Goal: Information Seeking & Learning: Learn about a topic

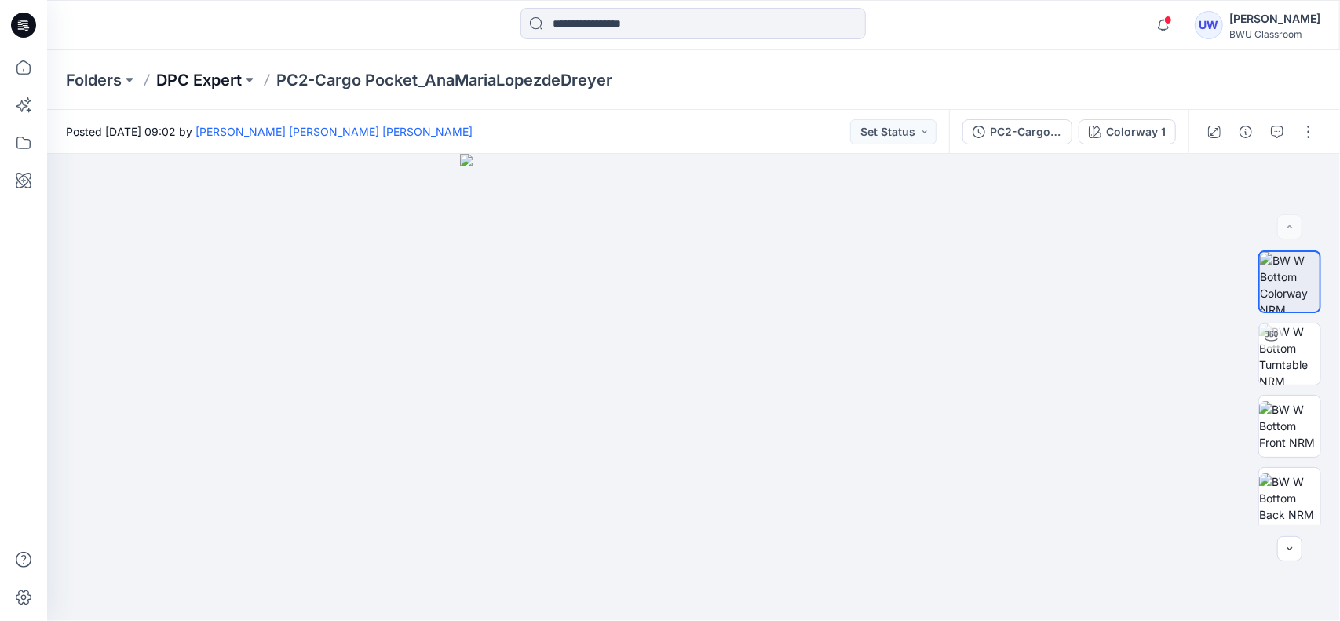
click at [223, 86] on p "DPC Expert" at bounding box center [199, 80] width 86 height 22
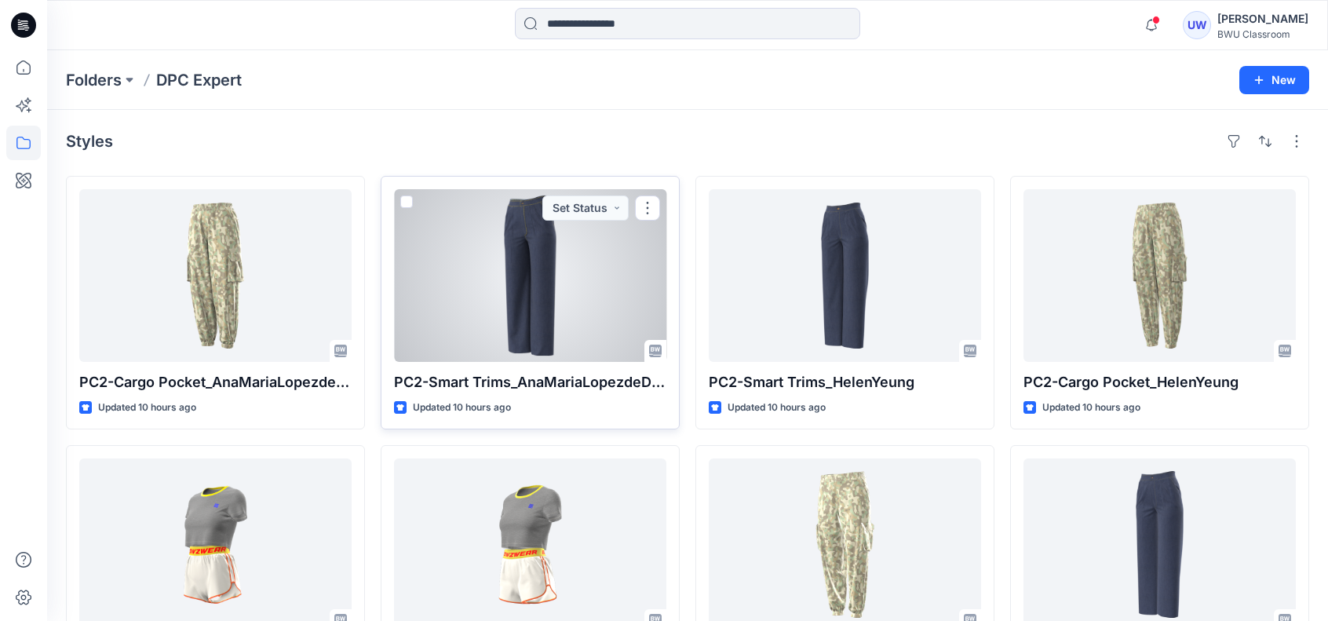
click at [521, 269] on div at bounding box center [530, 275] width 272 height 173
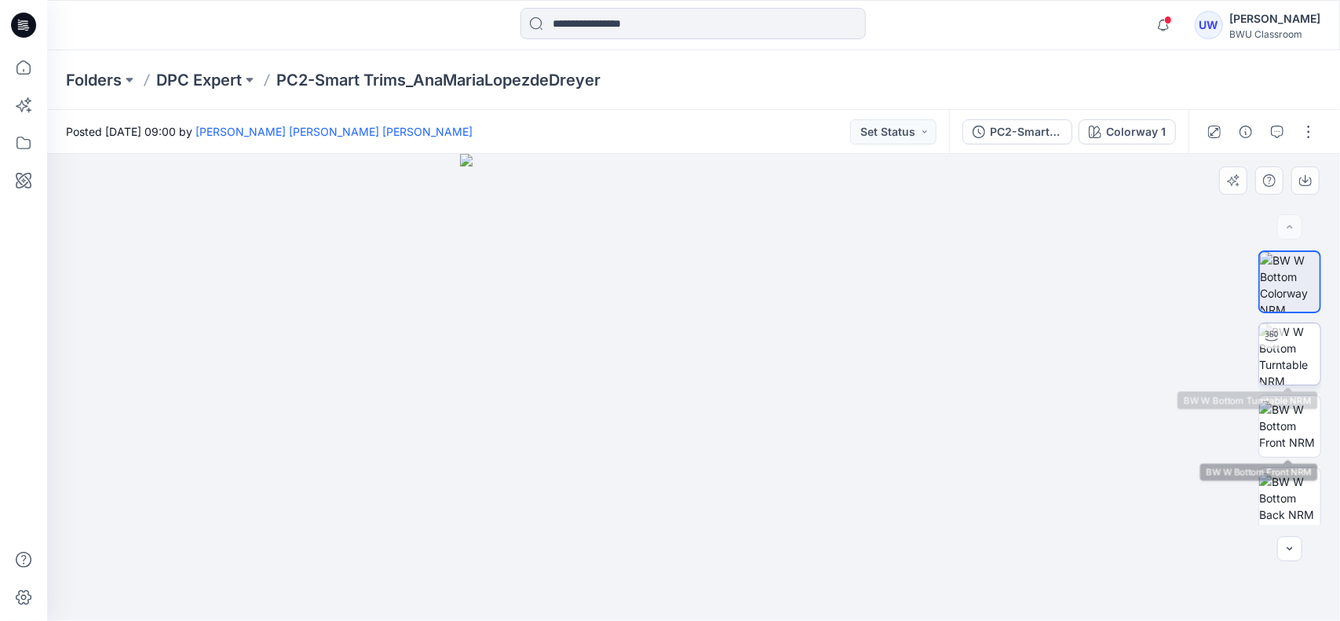
click at [1300, 376] on img at bounding box center [1289, 353] width 61 height 61
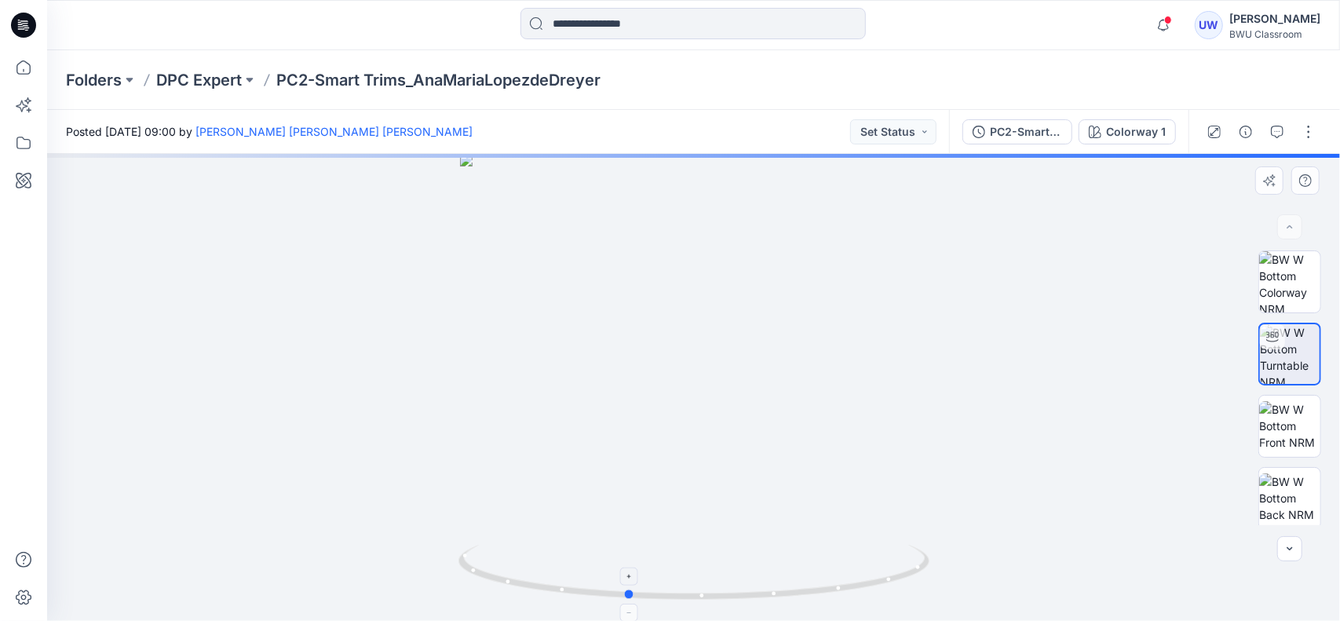
drag, startPoint x: 733, startPoint y: 560, endPoint x: 666, endPoint y: 558, distance: 66.7
click at [666, 558] on icon at bounding box center [695, 574] width 475 height 59
drag, startPoint x: 710, startPoint y: 553, endPoint x: 694, endPoint y: 552, distance: 16.6
click at [694, 552] on icon at bounding box center [695, 574] width 475 height 59
drag, startPoint x: 672, startPoint y: 226, endPoint x: 650, endPoint y: 554, distance: 328.8
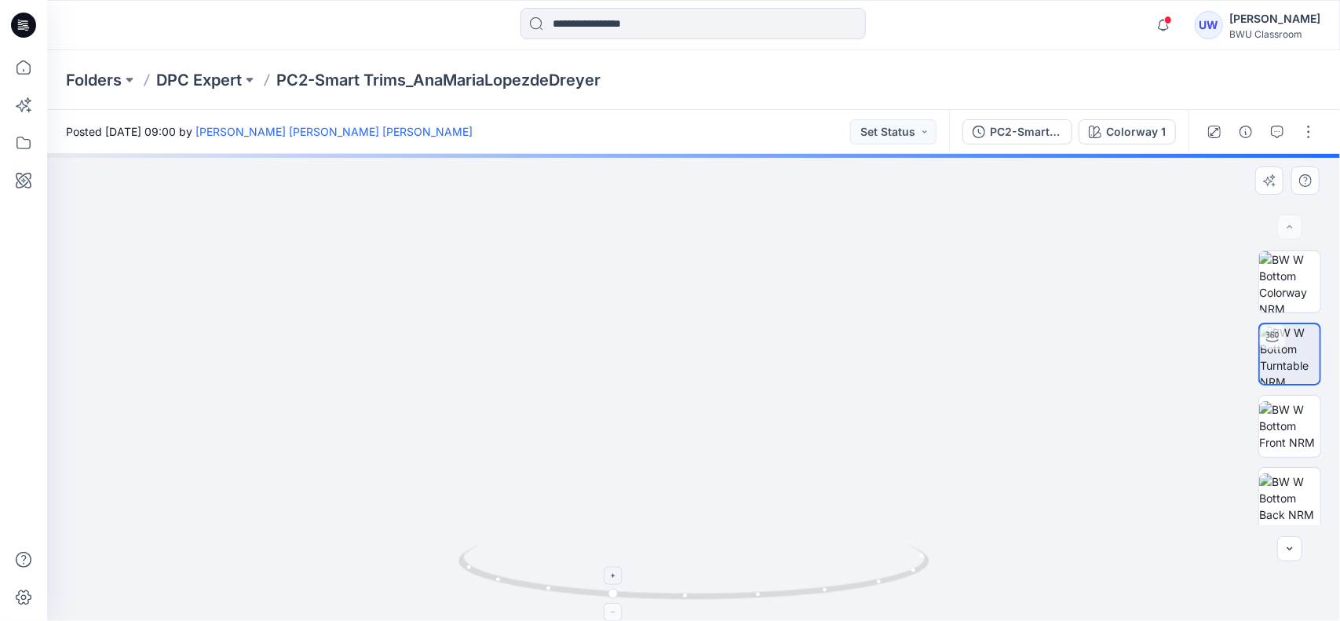
click at [644, 584] on div at bounding box center [693, 387] width 1293 height 467
drag, startPoint x: 670, startPoint y: 487, endPoint x: 655, endPoint y: 564, distance: 79.1
click at [655, 564] on div at bounding box center [693, 387] width 1293 height 467
click at [658, 538] on img at bounding box center [641, 387] width 1416 height 467
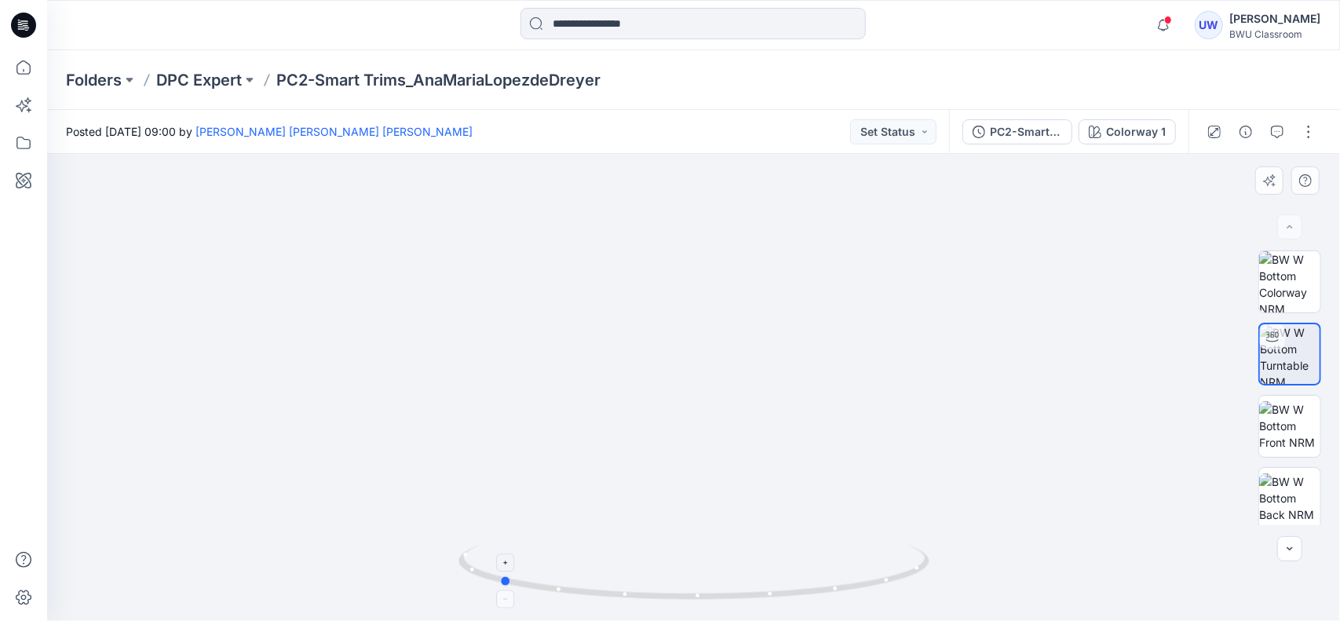
drag, startPoint x: 674, startPoint y: 588, endPoint x: 562, endPoint y: 601, distance: 113.0
click at [562, 601] on icon at bounding box center [695, 574] width 475 height 59
drag, startPoint x: 666, startPoint y: 596, endPoint x: 596, endPoint y: 596, distance: 70.6
click at [596, 596] on icon at bounding box center [695, 574] width 475 height 59
drag, startPoint x: 663, startPoint y: 593, endPoint x: 625, endPoint y: 597, distance: 38.7
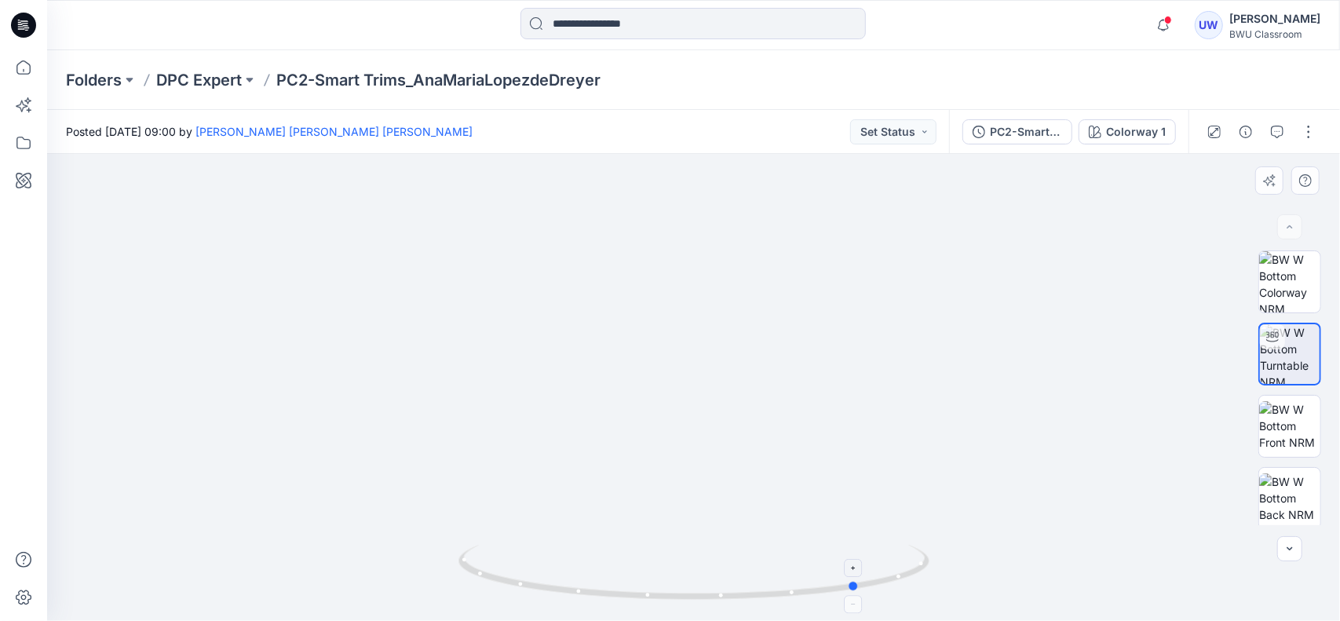
click at [625, 597] on icon at bounding box center [695, 574] width 475 height 59
drag, startPoint x: 651, startPoint y: 597, endPoint x: 549, endPoint y: 588, distance: 102.5
click at [535, 585] on icon at bounding box center [695, 574] width 475 height 59
click at [238, 78] on p "DPC Expert" at bounding box center [199, 80] width 86 height 22
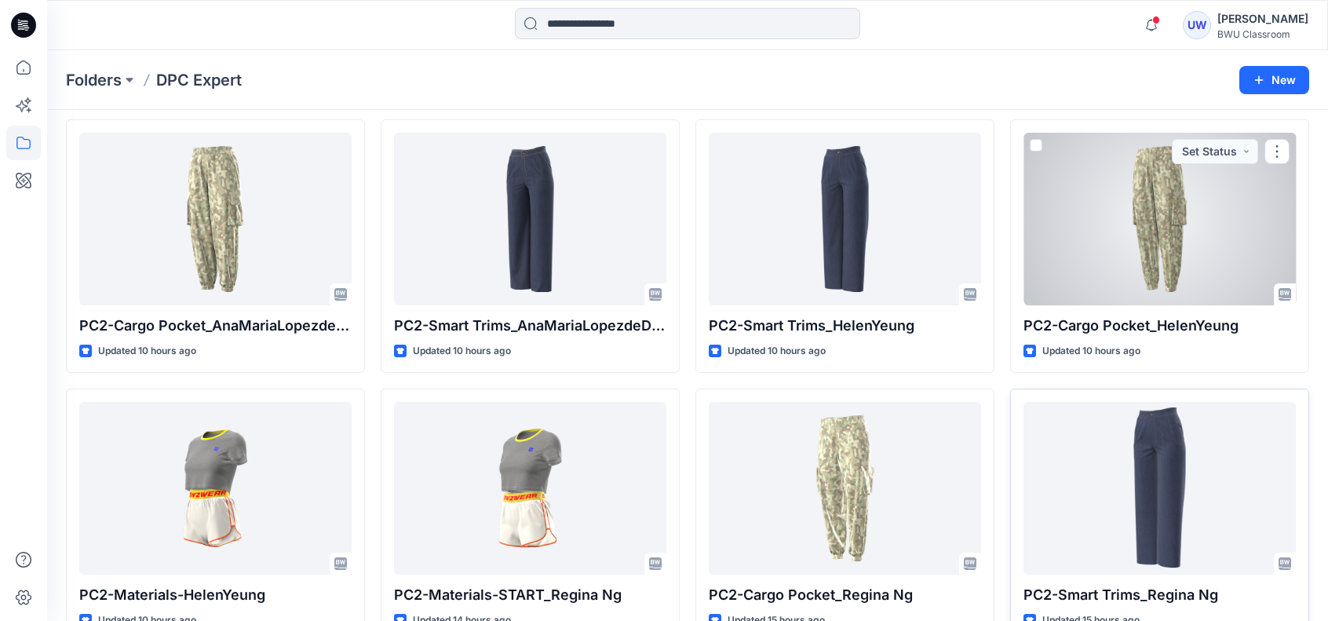
scroll to position [235, 0]
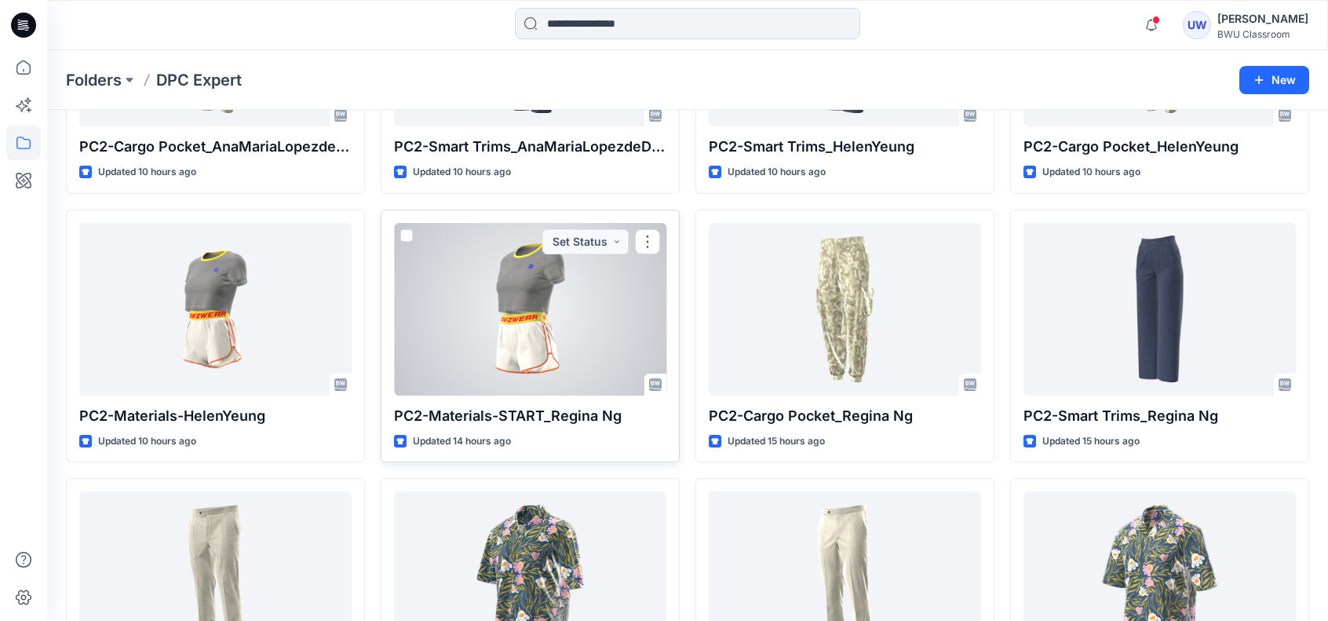
click at [472, 348] on div at bounding box center [530, 309] width 272 height 173
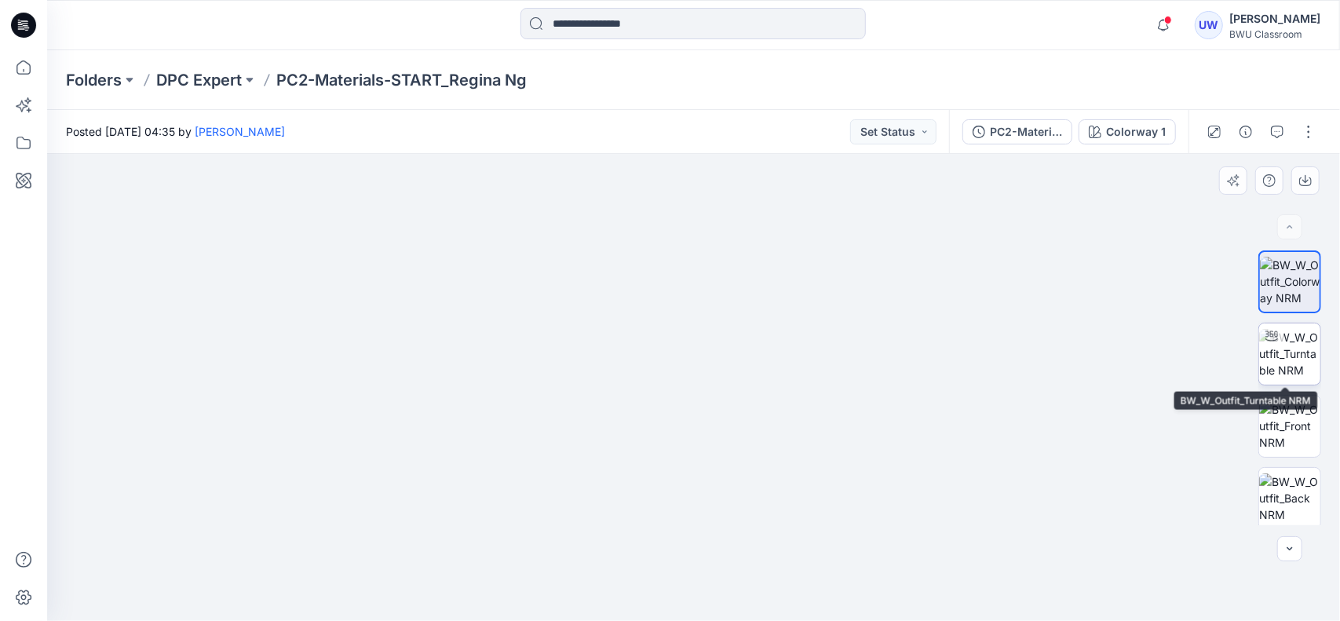
click at [1276, 374] on img at bounding box center [1289, 353] width 61 height 49
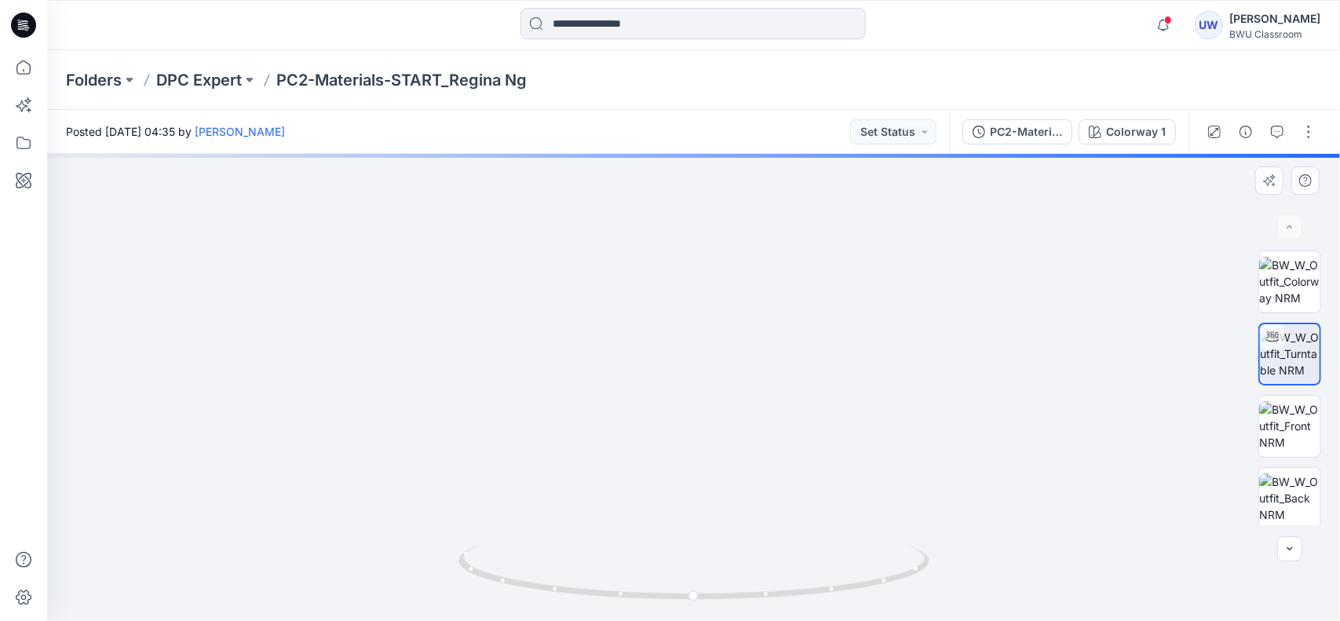
drag, startPoint x: 713, startPoint y: 363, endPoint x: 715, endPoint y: 454, distance: 91.1
click at [715, 454] on img at bounding box center [689, 173] width 1574 height 895
drag, startPoint x: 693, startPoint y: 407, endPoint x: 680, endPoint y: 453, distance: 48.2
click at [680, 453] on img at bounding box center [693, 258] width 1257 height 726
drag, startPoint x: 689, startPoint y: 409, endPoint x: 683, endPoint y: 433, distance: 25.1
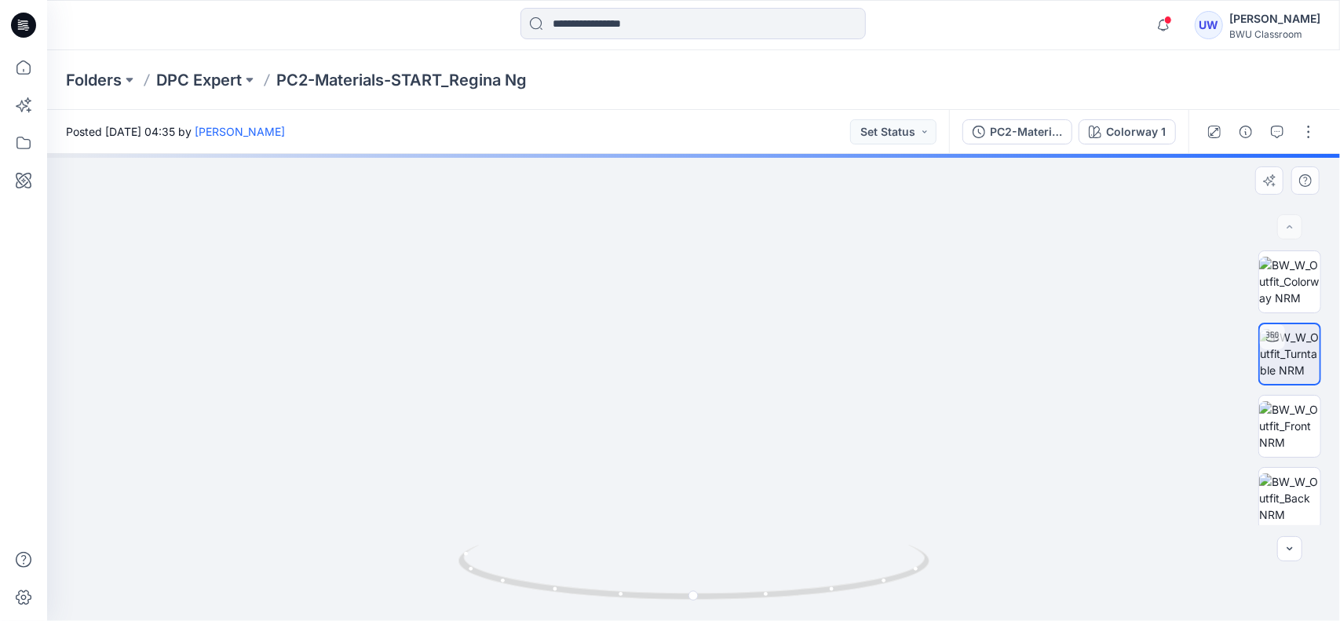
click at [683, 433] on img at bounding box center [664, 265] width 1416 height 711
drag, startPoint x: 666, startPoint y: 578, endPoint x: 655, endPoint y: 437, distance: 141.6
click at [655, 437] on div at bounding box center [693, 387] width 1293 height 467
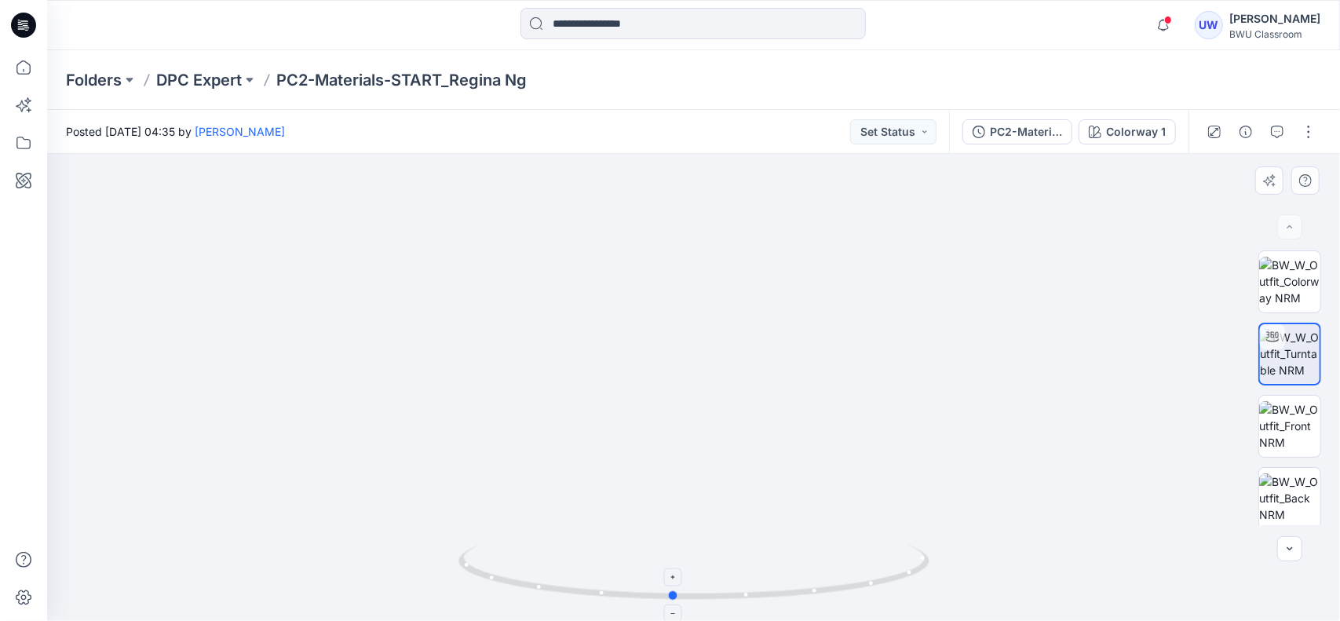
drag, startPoint x: 651, startPoint y: 588, endPoint x: 575, endPoint y: 588, distance: 76.1
click at [575, 588] on icon at bounding box center [695, 574] width 475 height 59
drag, startPoint x: 628, startPoint y: 588, endPoint x: 584, endPoint y: 587, distance: 44.0
click at [584, 587] on icon at bounding box center [695, 574] width 475 height 59
drag, startPoint x: 637, startPoint y: 602, endPoint x: 579, endPoint y: 607, distance: 57.5
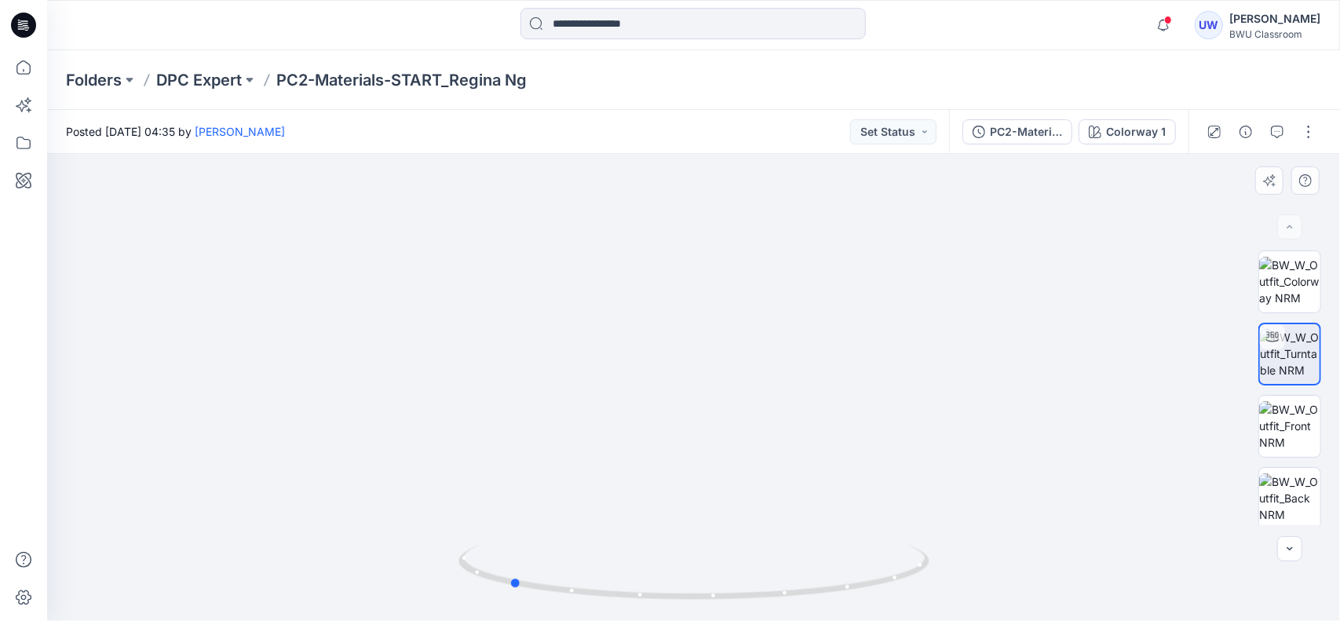
click at [579, 607] on div at bounding box center [693, 581] width 471 height 78
drag, startPoint x: 627, startPoint y: 613, endPoint x: 581, endPoint y: 613, distance: 46.3
click at [581, 613] on img at bounding box center [693, 583] width 471 height 76
drag, startPoint x: 611, startPoint y: 543, endPoint x: 629, endPoint y: 272, distance: 271.4
click at [629, 272] on div at bounding box center [693, 387] width 1293 height 467
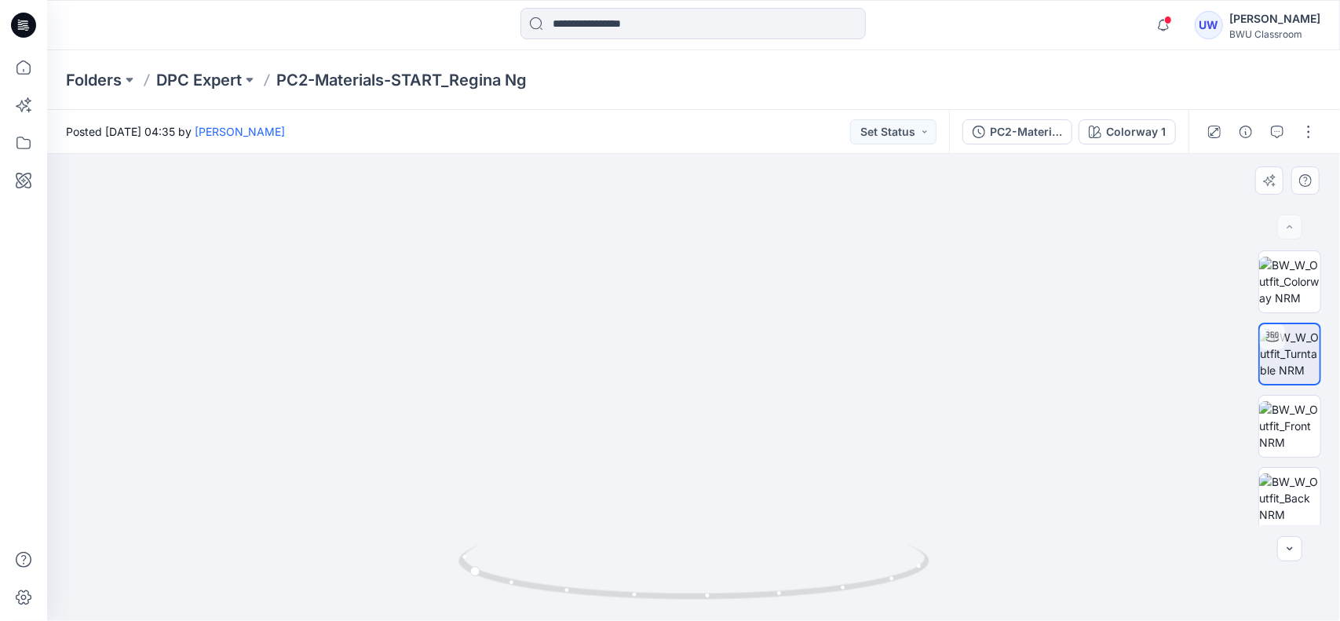
drag, startPoint x: 651, startPoint y: 471, endPoint x: 655, endPoint y: 278, distance: 193.1
click at [655, 278] on img at bounding box center [583, 97] width 1731 height 1045
drag, startPoint x: 659, startPoint y: 600, endPoint x: 397, endPoint y: 604, distance: 262.2
click at [397, 604] on div at bounding box center [693, 387] width 1293 height 467
click at [241, 82] on p "DPC Expert" at bounding box center [199, 80] width 86 height 22
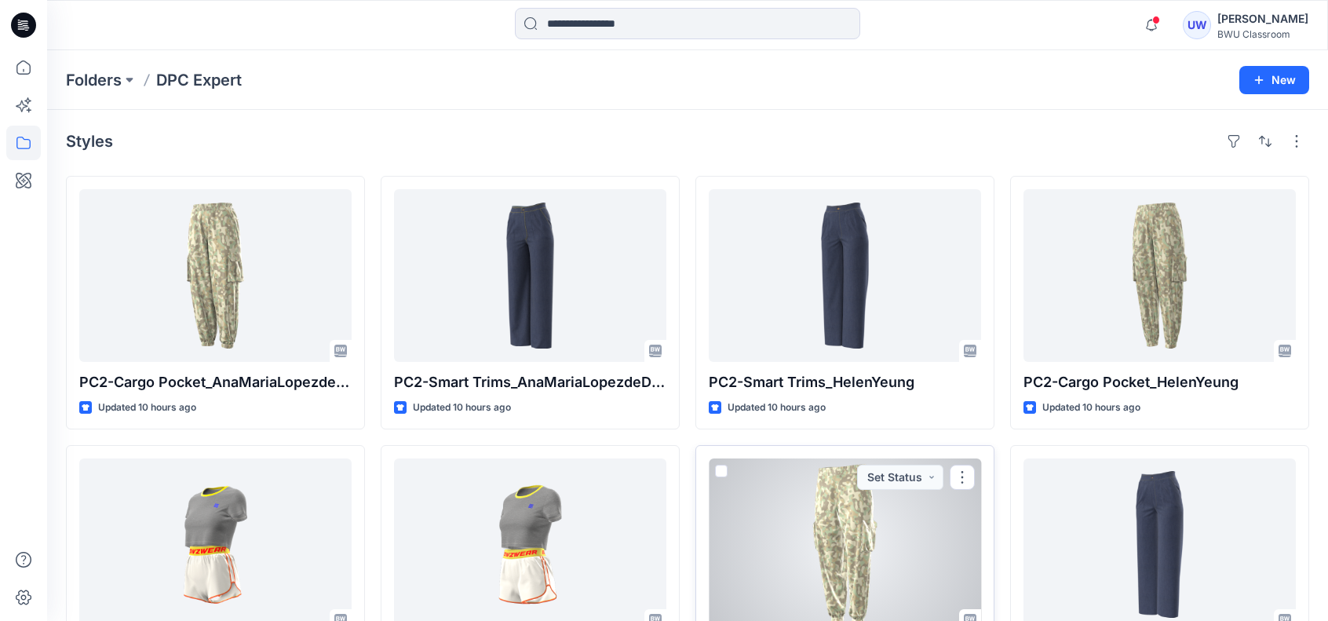
scroll to position [235, 0]
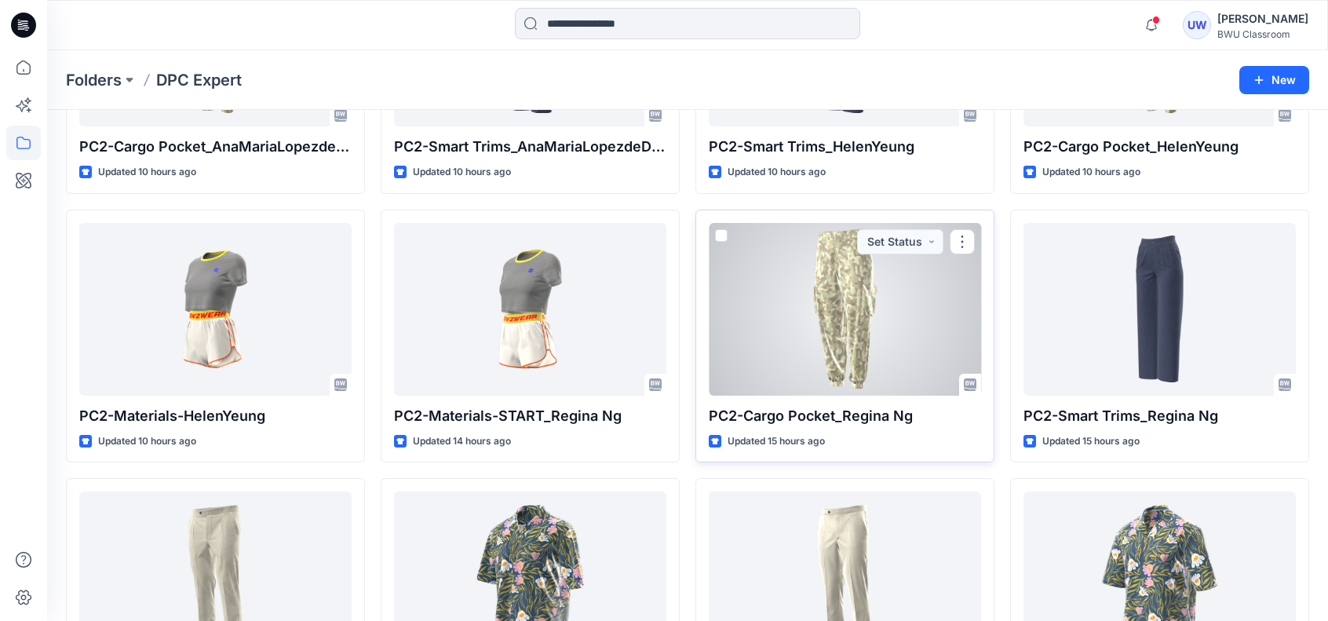
click at [864, 311] on div at bounding box center [845, 309] width 272 height 173
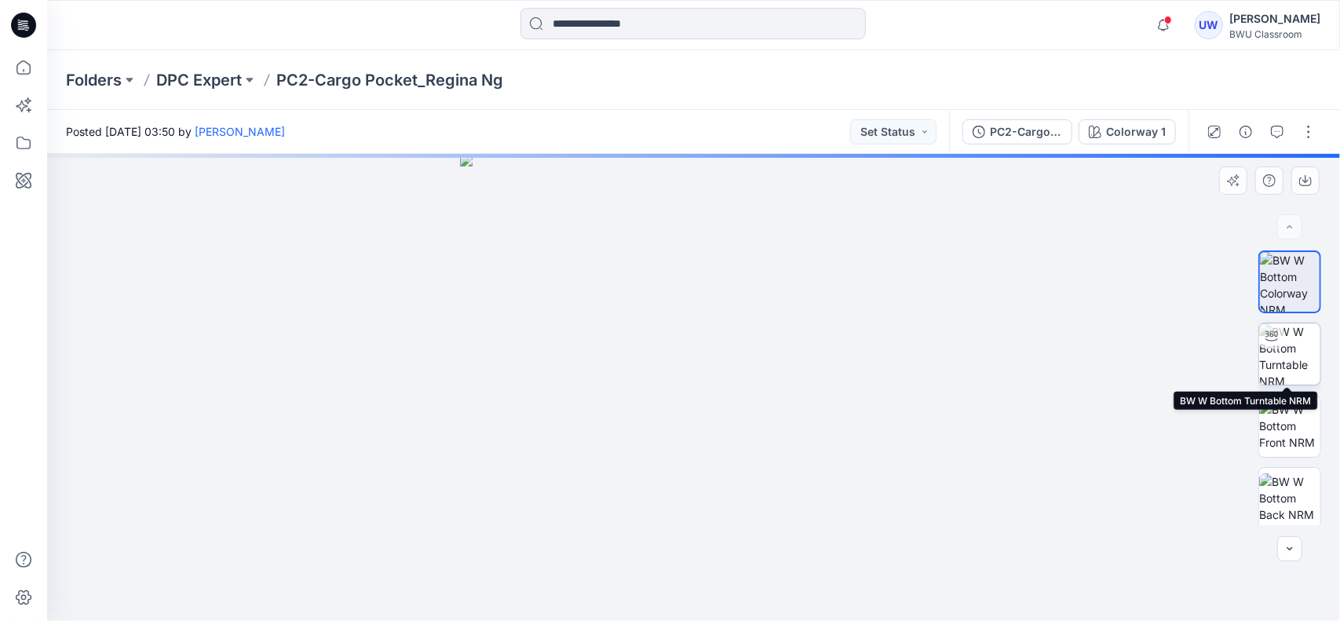
click at [1278, 356] on img at bounding box center [1289, 353] width 61 height 61
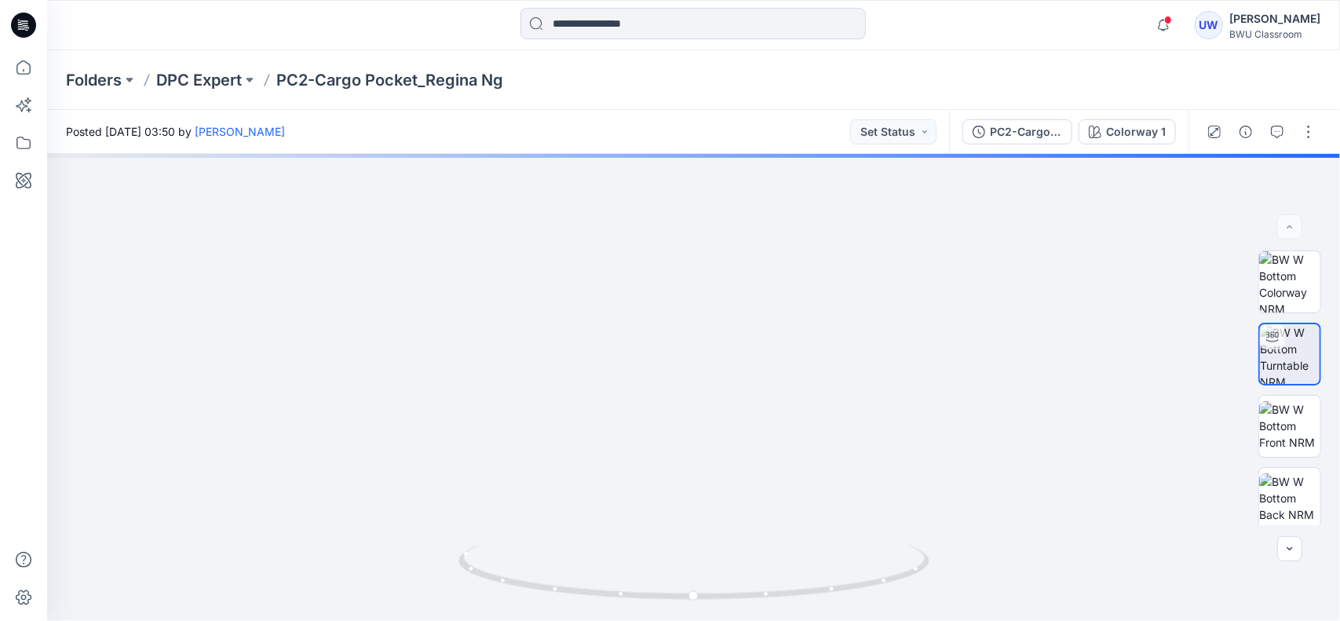
drag, startPoint x: 812, startPoint y: 338, endPoint x: 629, endPoint y: 658, distance: 368.1
click at [629, 620] on html "Notifications [PERSON_NAME] [PERSON_NAME] [PERSON_NAME] shared PC2-Cargo Pocket…" at bounding box center [670, 310] width 1340 height 621
drag, startPoint x: 705, startPoint y: 600, endPoint x: 664, endPoint y: 599, distance: 40.8
click at [664, 599] on icon at bounding box center [695, 574] width 475 height 59
drag, startPoint x: 734, startPoint y: 520, endPoint x: 686, endPoint y: 326, distance: 199.7
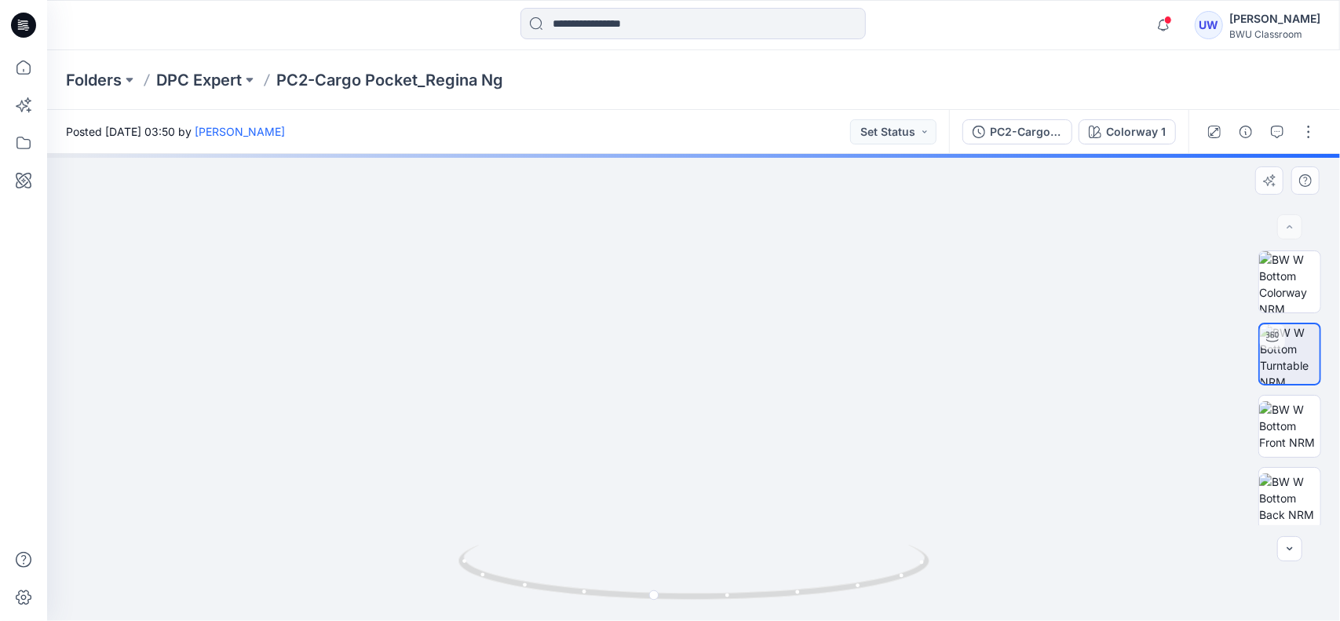
click at [686, 326] on img at bounding box center [633, 214] width 1416 height 814
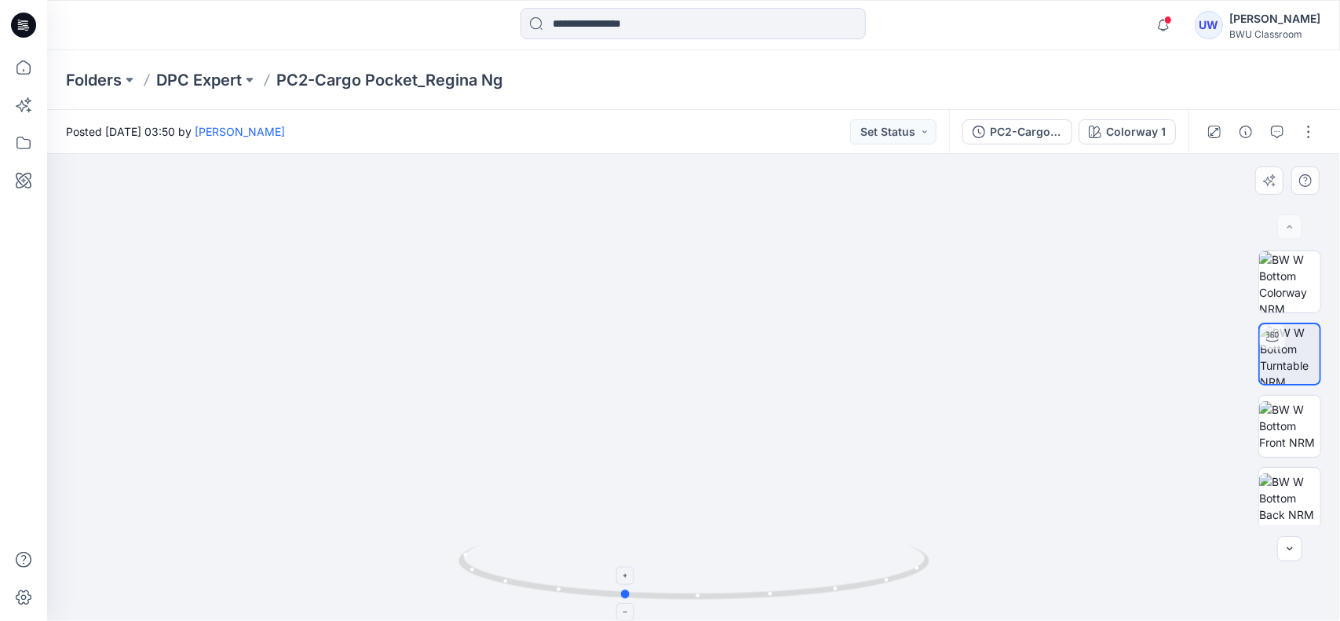
drag, startPoint x: 747, startPoint y: 596, endPoint x: 716, endPoint y: 596, distance: 31.4
click at [716, 596] on icon at bounding box center [695, 574] width 475 height 59
drag, startPoint x: 717, startPoint y: 604, endPoint x: 702, endPoint y: 604, distance: 15.7
click at [702, 604] on div at bounding box center [693, 581] width 471 height 78
drag, startPoint x: 697, startPoint y: 600, endPoint x: 659, endPoint y: 600, distance: 37.7
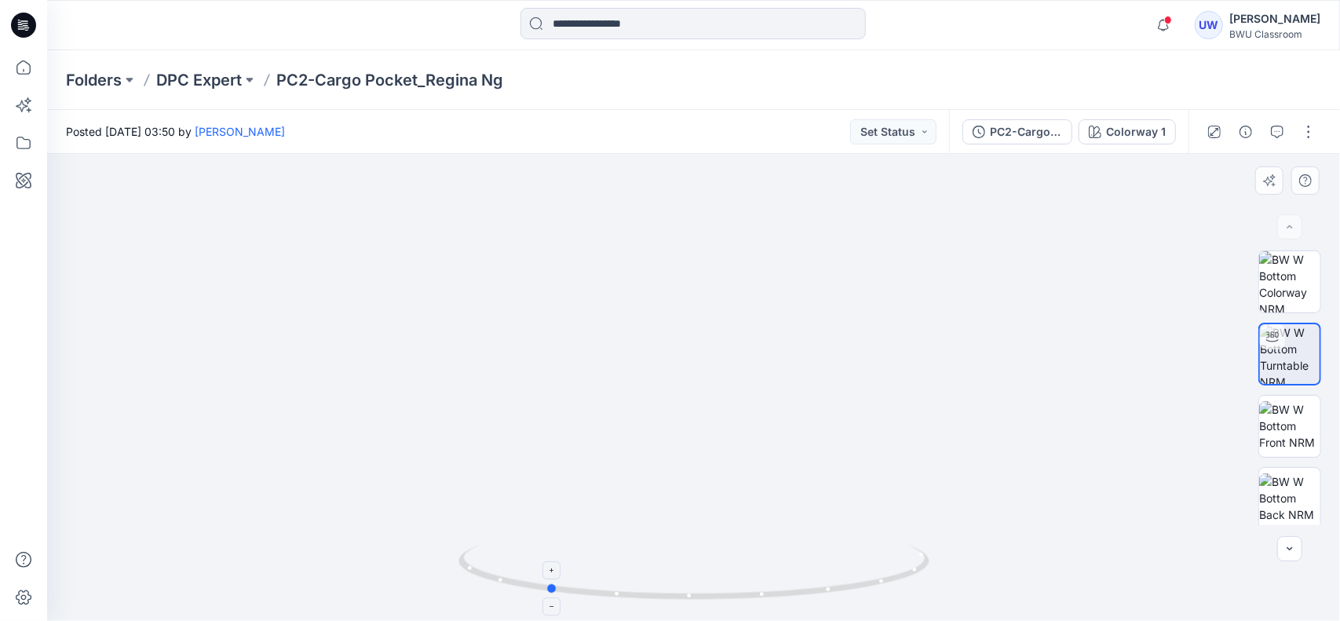
click at [659, 600] on icon at bounding box center [695, 574] width 475 height 59
drag, startPoint x: 733, startPoint y: 425, endPoint x: 746, endPoint y: 236, distance: 189.6
click at [750, 203] on img at bounding box center [694, 309] width 626 height 626
drag, startPoint x: 691, startPoint y: 600, endPoint x: 648, endPoint y: 599, distance: 42.4
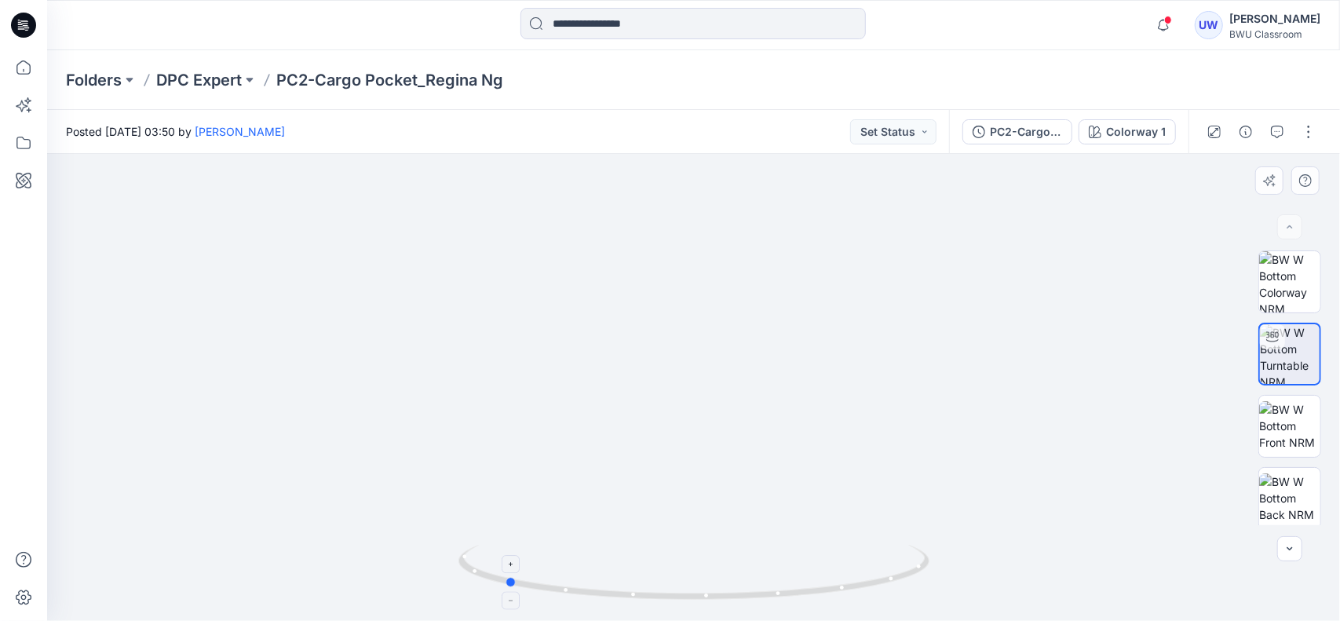
click at [648, 599] on icon at bounding box center [695, 574] width 475 height 59
drag, startPoint x: 684, startPoint y: 589, endPoint x: 628, endPoint y: 591, distance: 56.5
click at [628, 591] on icon at bounding box center [695, 574] width 475 height 59
drag, startPoint x: 740, startPoint y: 304, endPoint x: 712, endPoint y: 650, distance: 347.3
click at [712, 620] on html "Notifications [PERSON_NAME] [PERSON_NAME] [PERSON_NAME] shared PC2-Cargo Pocket…" at bounding box center [670, 310] width 1340 height 621
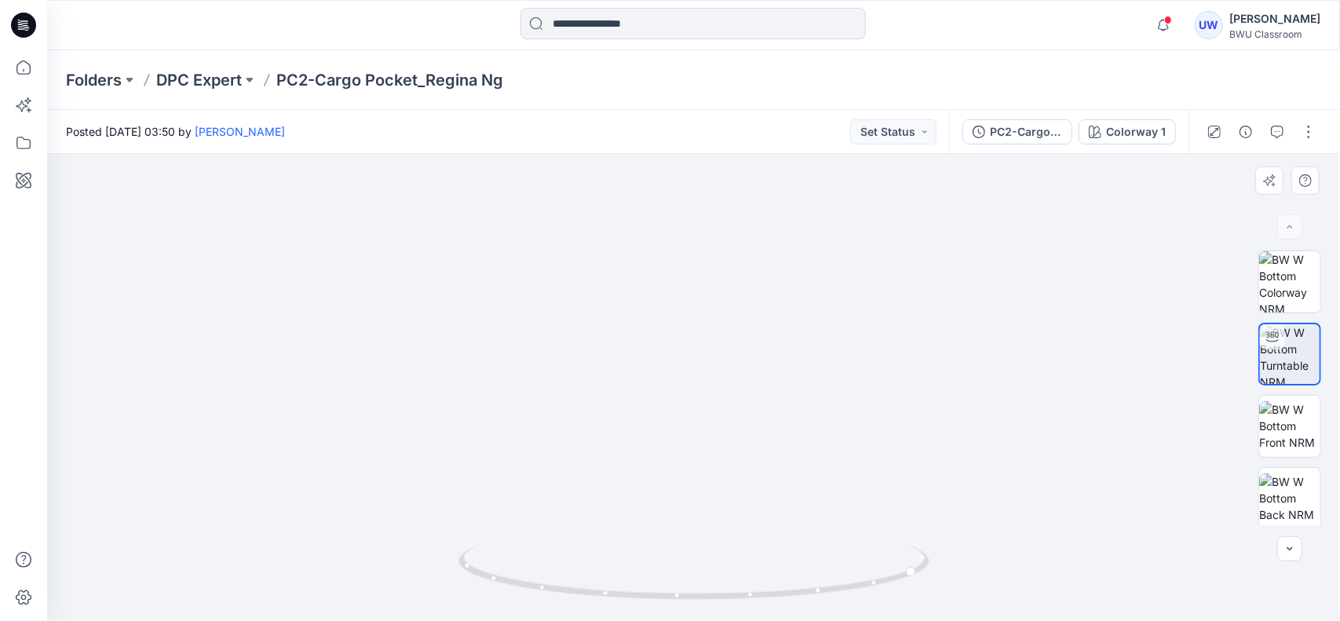
drag, startPoint x: 724, startPoint y: 341, endPoint x: 756, endPoint y: 462, distance: 125.1
click at [724, 550] on div at bounding box center [693, 387] width 1293 height 467
click at [719, 476] on img at bounding box center [646, 176] width 1731 height 888
drag, startPoint x: 676, startPoint y: 613, endPoint x: 669, endPoint y: 607, distance: 8.3
click at [670, 611] on img at bounding box center [693, 583] width 471 height 76
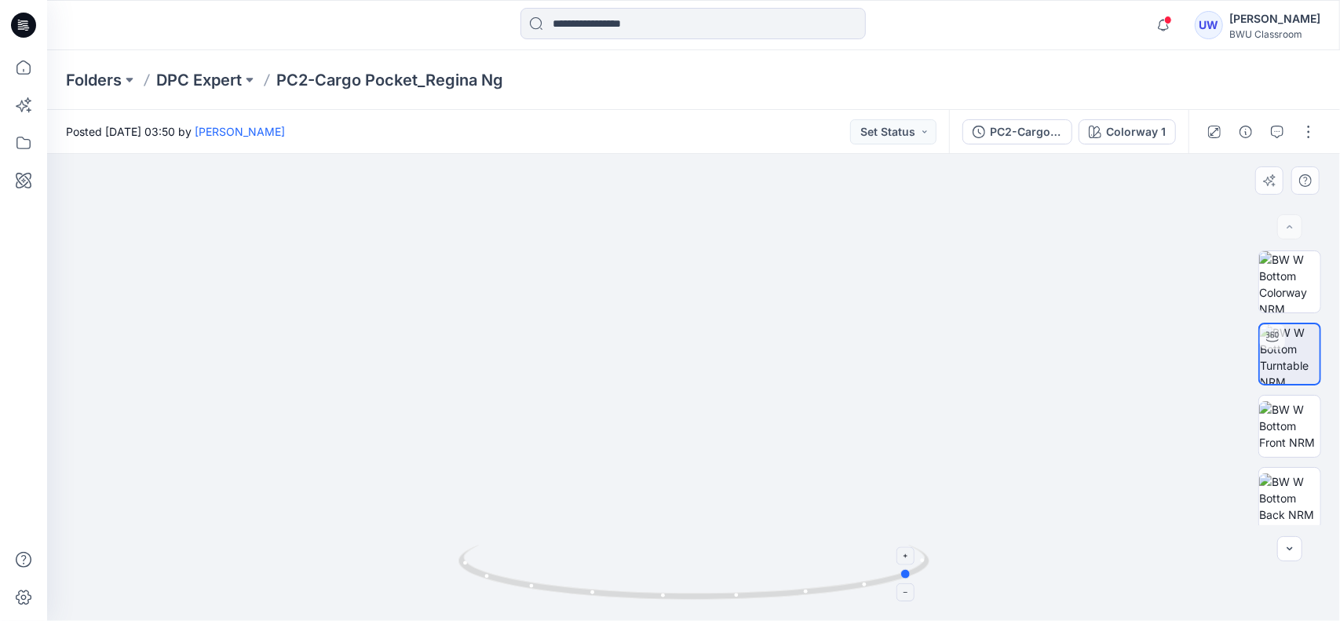
drag, startPoint x: 702, startPoint y: 595, endPoint x: 656, endPoint y: 600, distance: 46.6
click at [656, 600] on icon at bounding box center [695, 574] width 475 height 59
drag, startPoint x: 737, startPoint y: 392, endPoint x: 720, endPoint y: 553, distance: 161.7
click at [722, 553] on div at bounding box center [693, 387] width 1293 height 467
drag, startPoint x: 641, startPoint y: 314, endPoint x: 636, endPoint y: 464, distance: 150.0
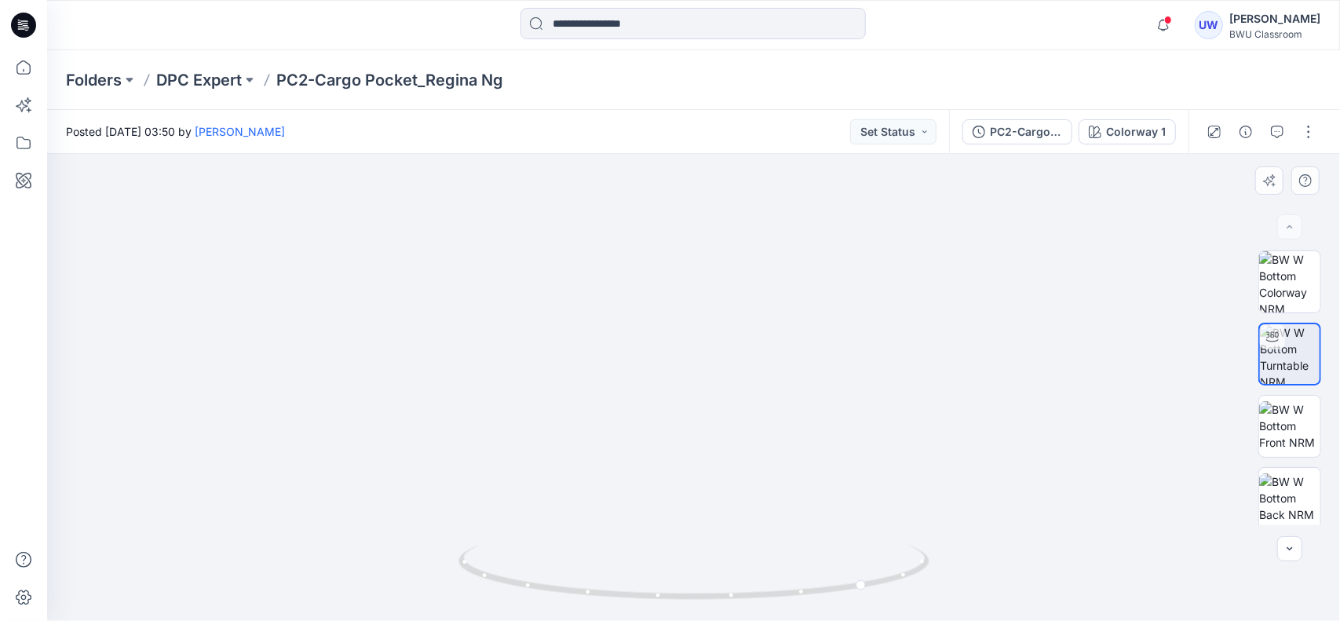
click at [636, 464] on img at bounding box center [626, 326] width 1731 height 590
drag, startPoint x: 699, startPoint y: 598, endPoint x: 604, endPoint y: 600, distance: 95.0
click at [604, 600] on icon at bounding box center [695, 574] width 475 height 59
drag, startPoint x: 687, startPoint y: 595, endPoint x: 559, endPoint y: 585, distance: 128.3
click at [551, 604] on icon at bounding box center [695, 574] width 475 height 59
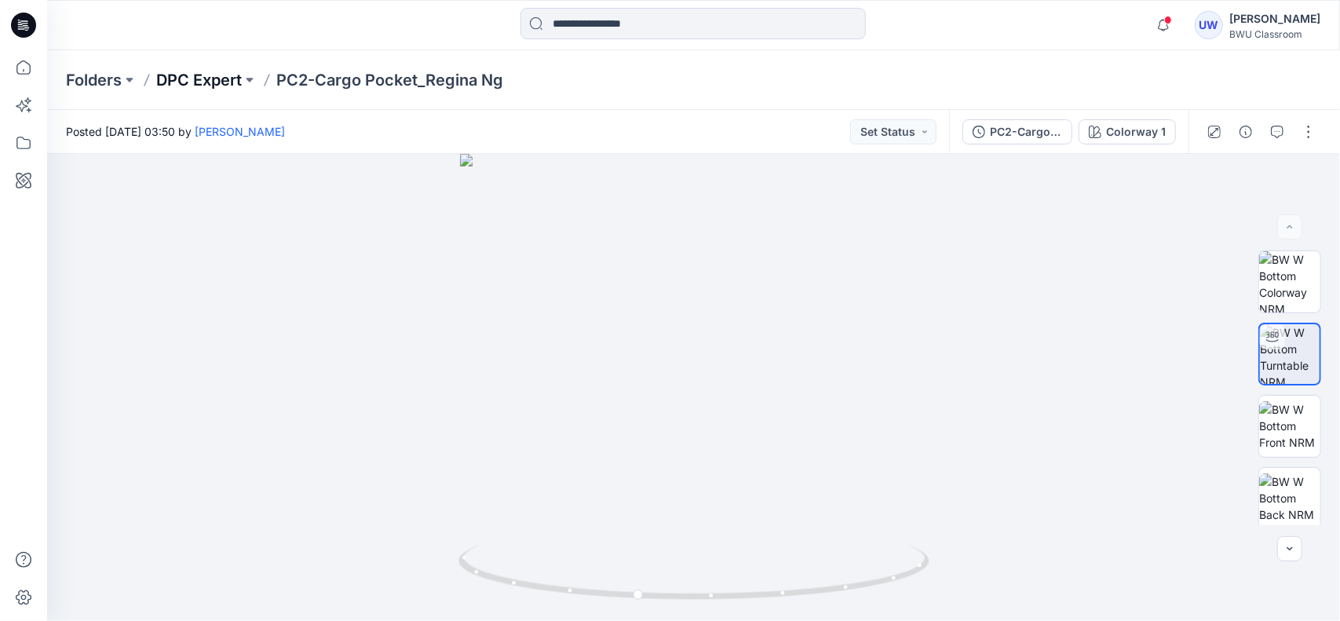
click at [206, 71] on p "DPC Expert" at bounding box center [199, 80] width 86 height 22
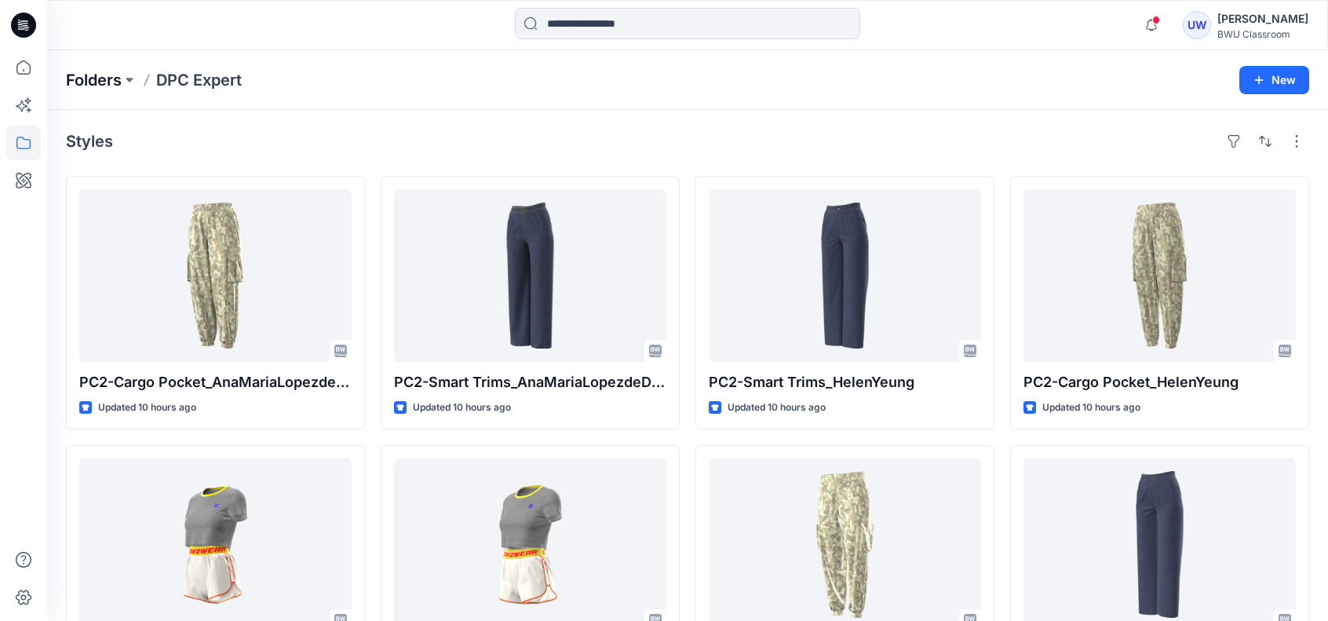
click at [118, 83] on p "Folders" at bounding box center [94, 80] width 56 height 22
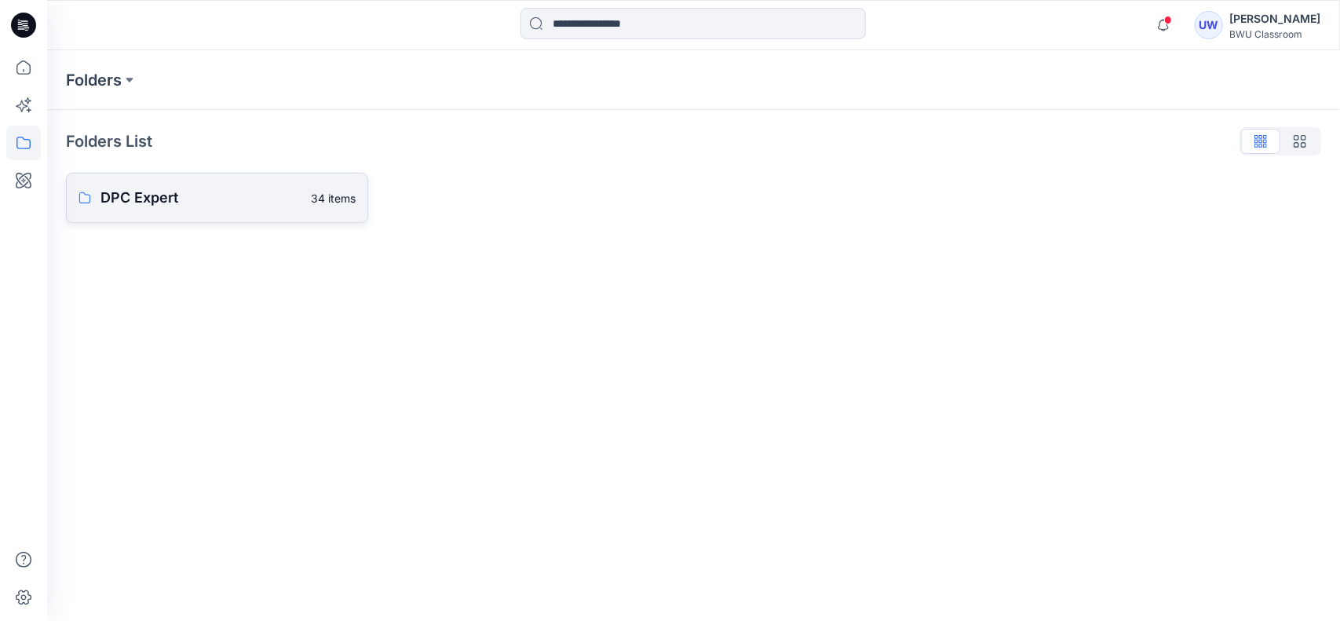
click at [159, 192] on p "DPC Expert" at bounding box center [200, 198] width 201 height 22
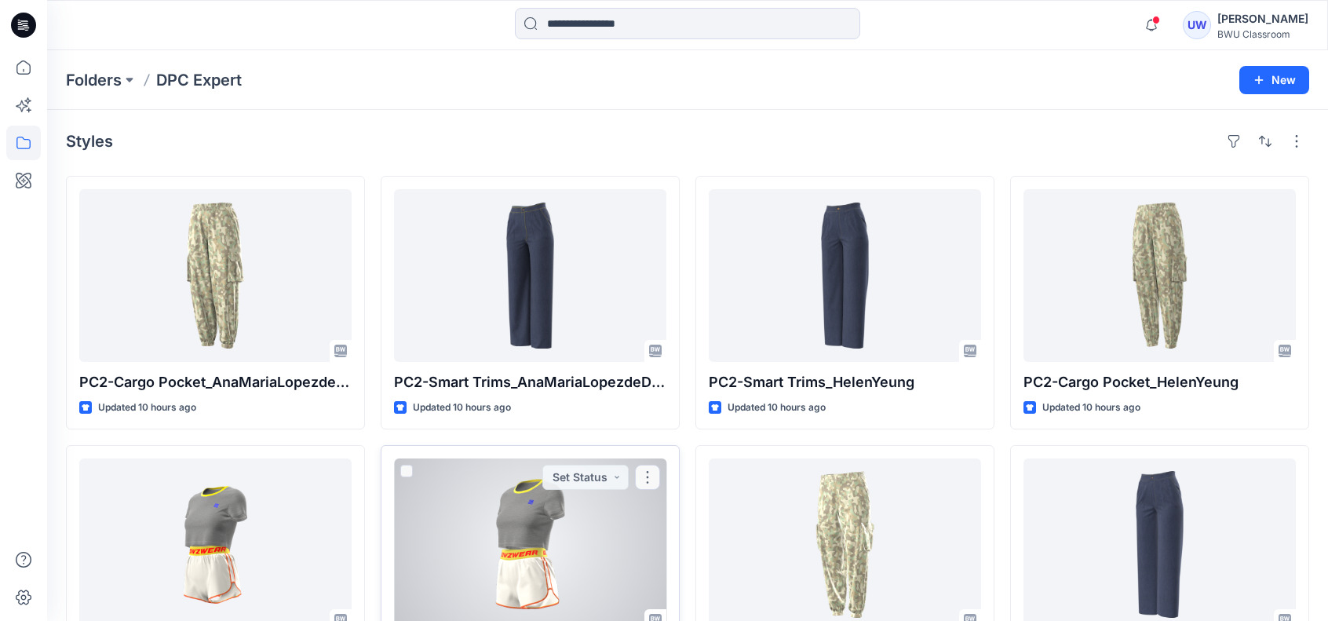
click at [603, 484] on button "Set Status" at bounding box center [585, 477] width 86 height 25
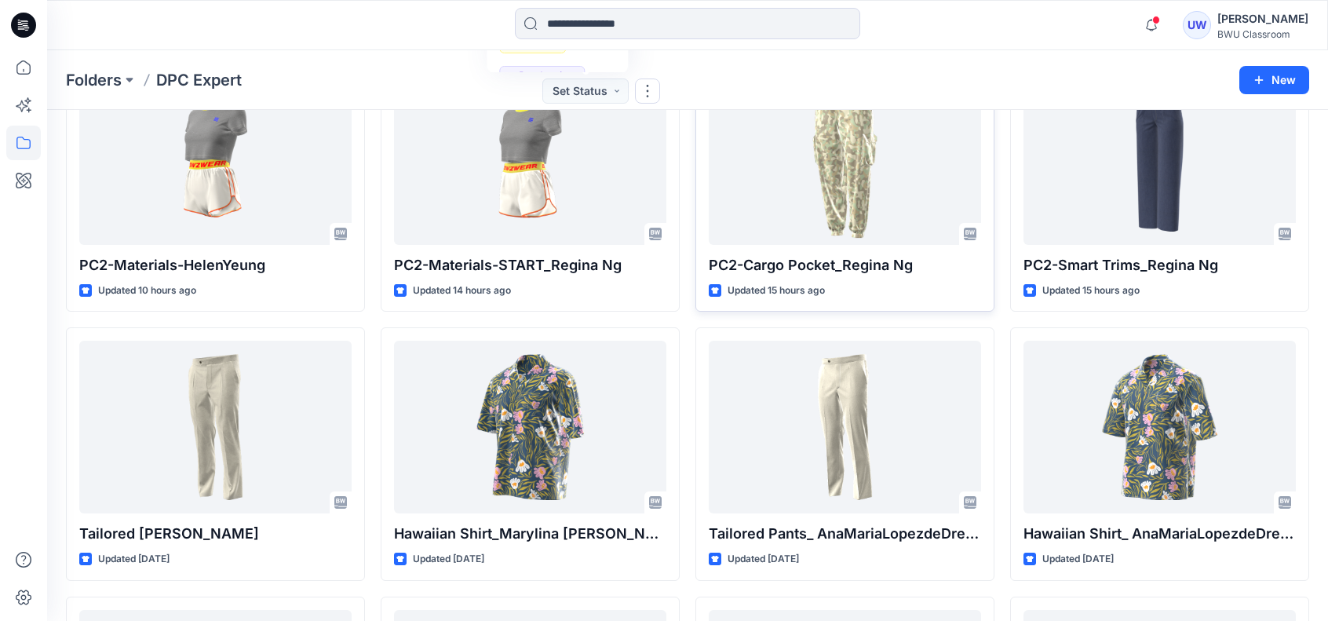
scroll to position [392, 0]
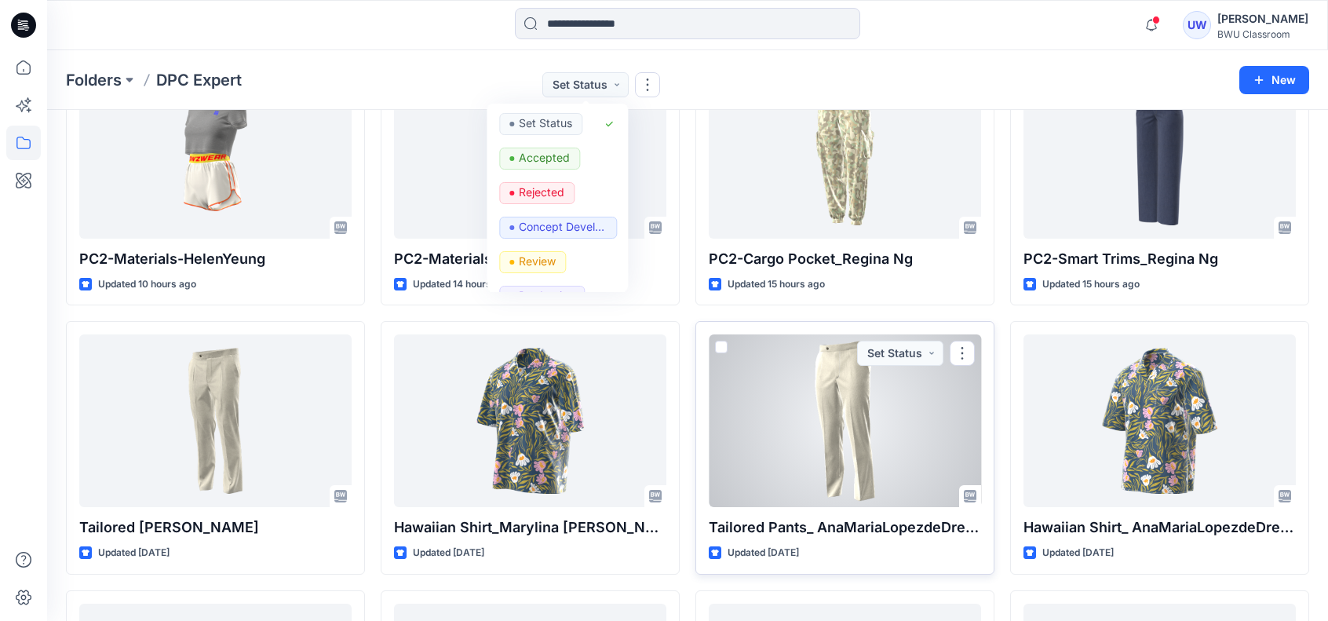
click at [921, 445] on div at bounding box center [845, 420] width 272 height 173
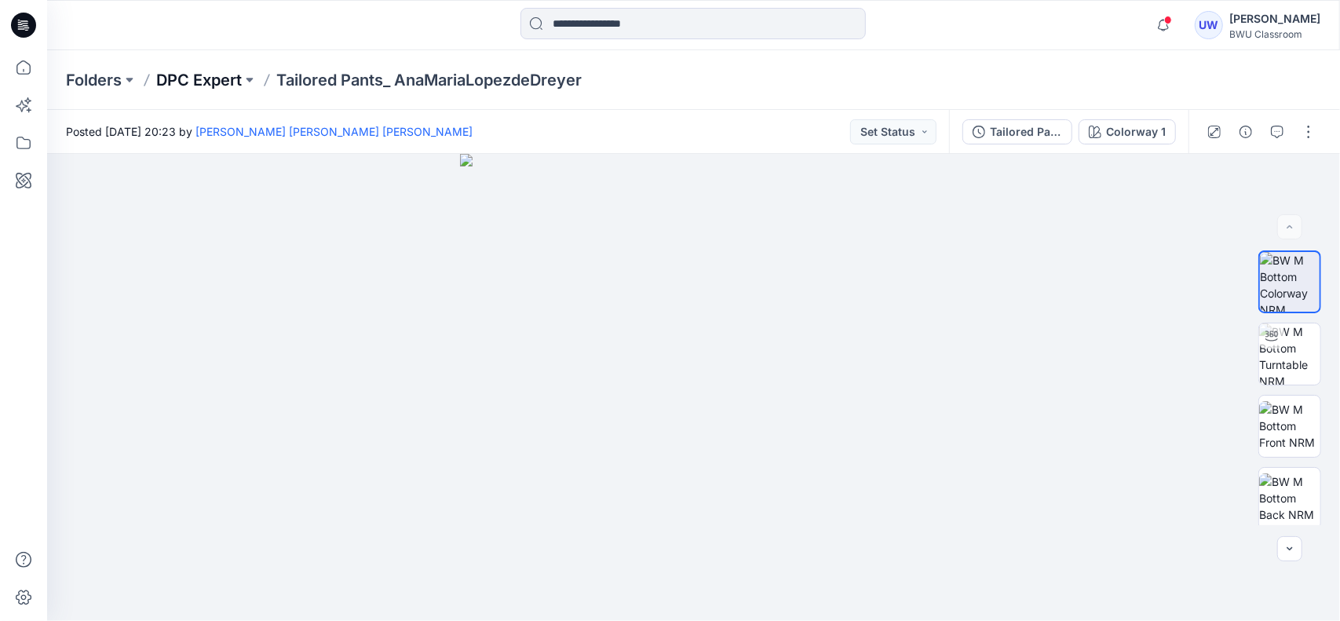
click at [205, 80] on p "DPC Expert" at bounding box center [199, 80] width 86 height 22
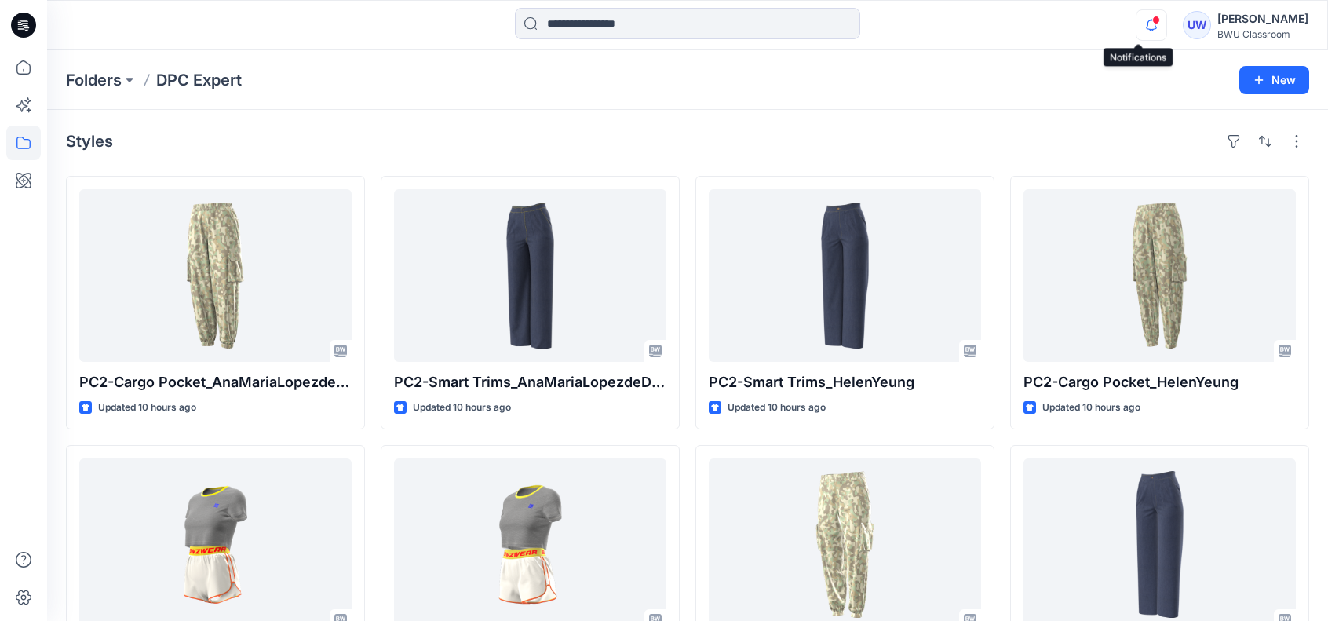
click at [1136, 27] on icon "button" at bounding box center [1151, 24] width 30 height 31
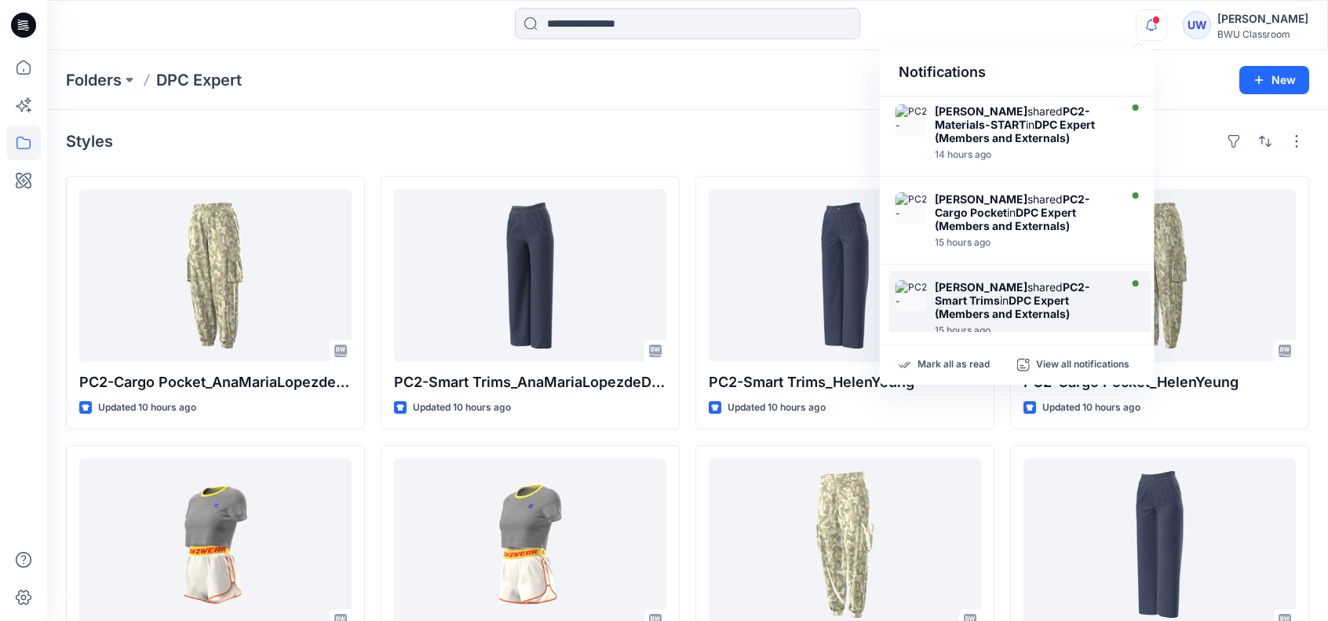
scroll to position [711, 0]
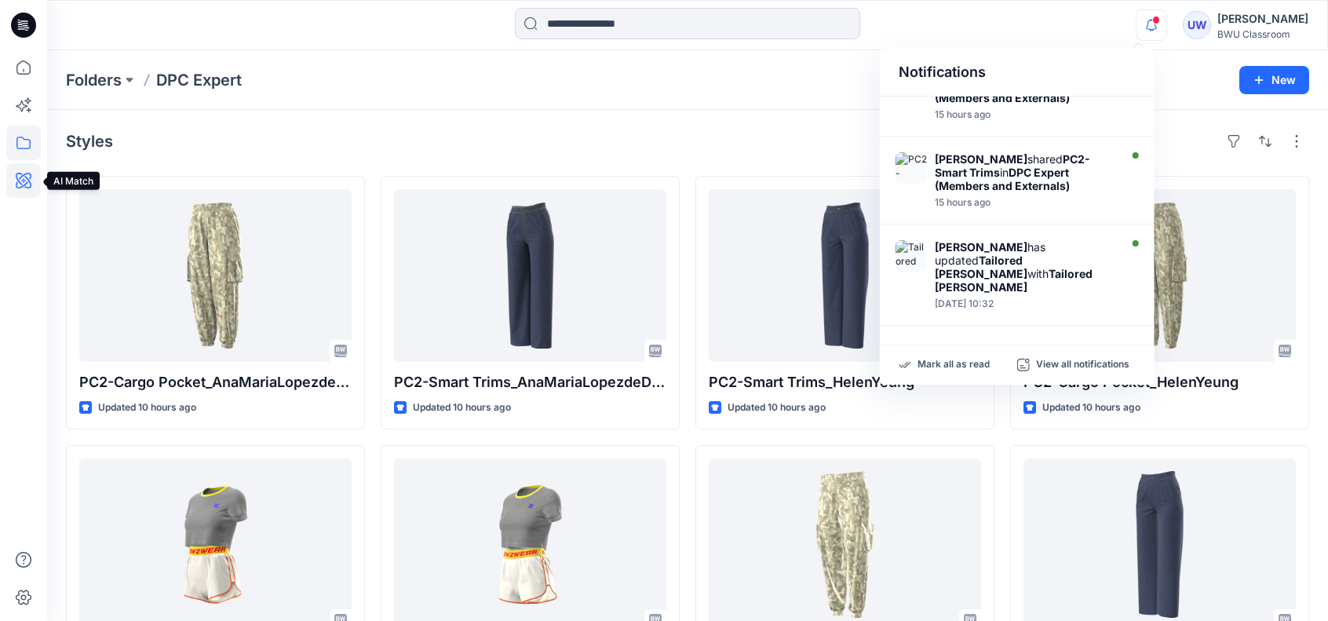
click at [20, 168] on icon at bounding box center [23, 180] width 35 height 35
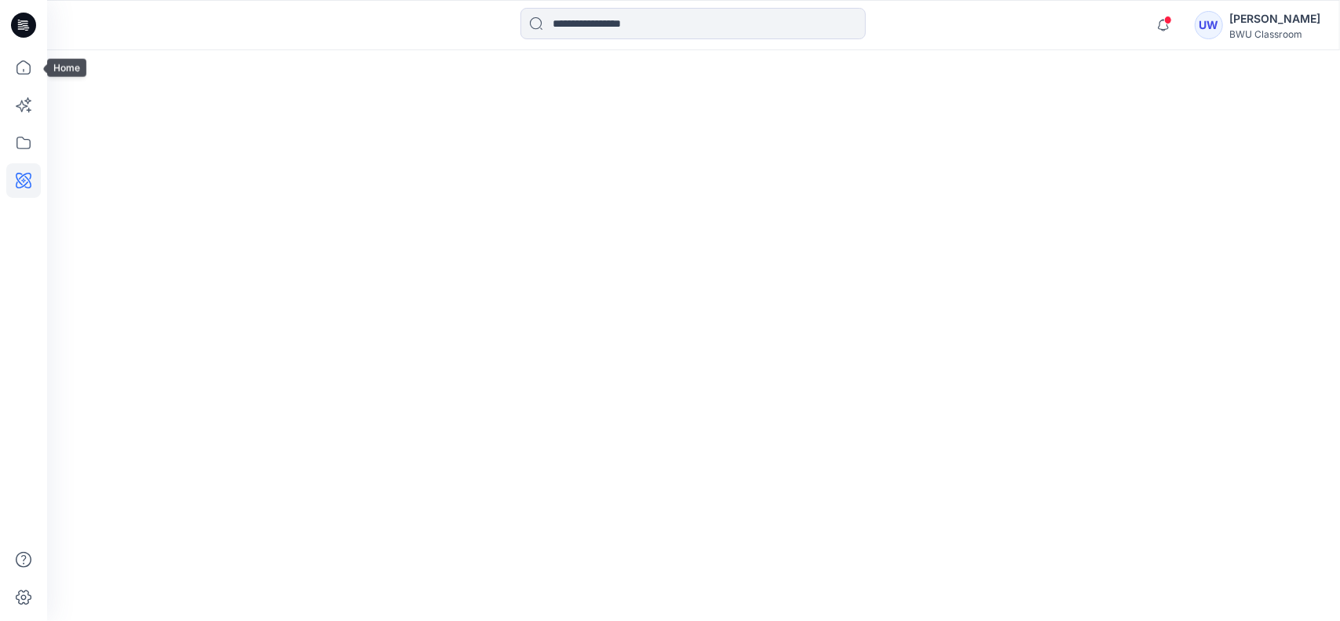
click at [24, 29] on icon at bounding box center [21, 28] width 7 height 1
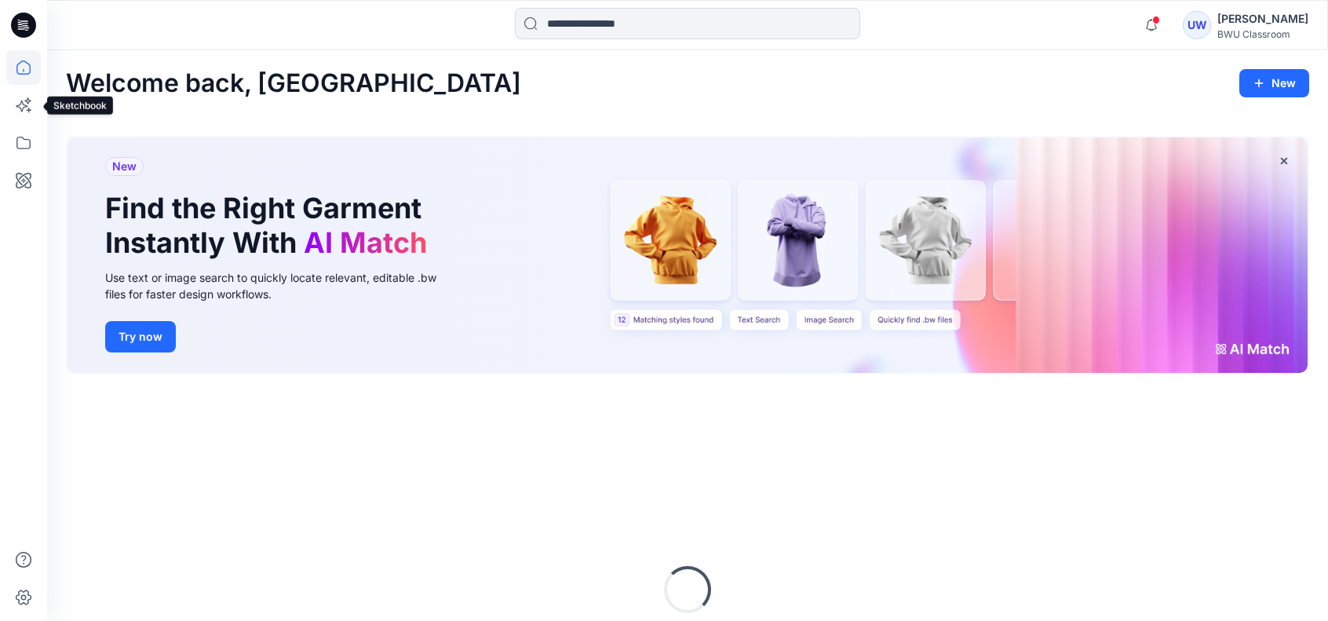
click at [27, 87] on div at bounding box center [23, 335] width 35 height 571
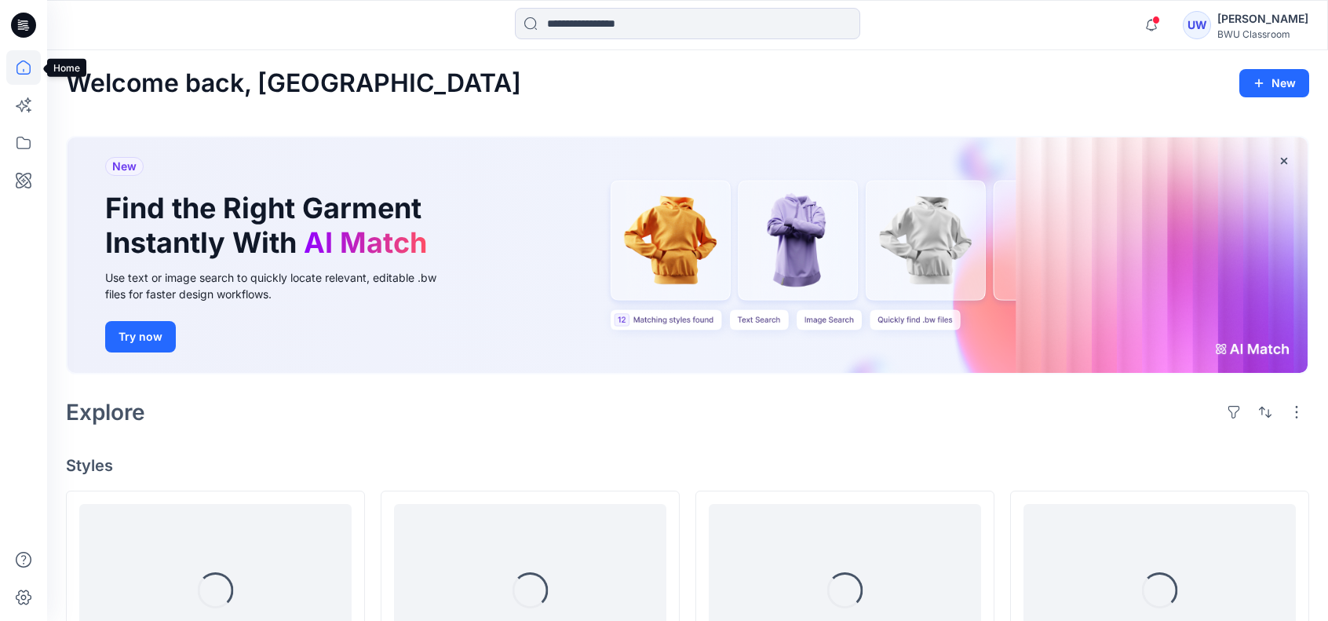
click at [20, 60] on icon at bounding box center [23, 67] width 35 height 35
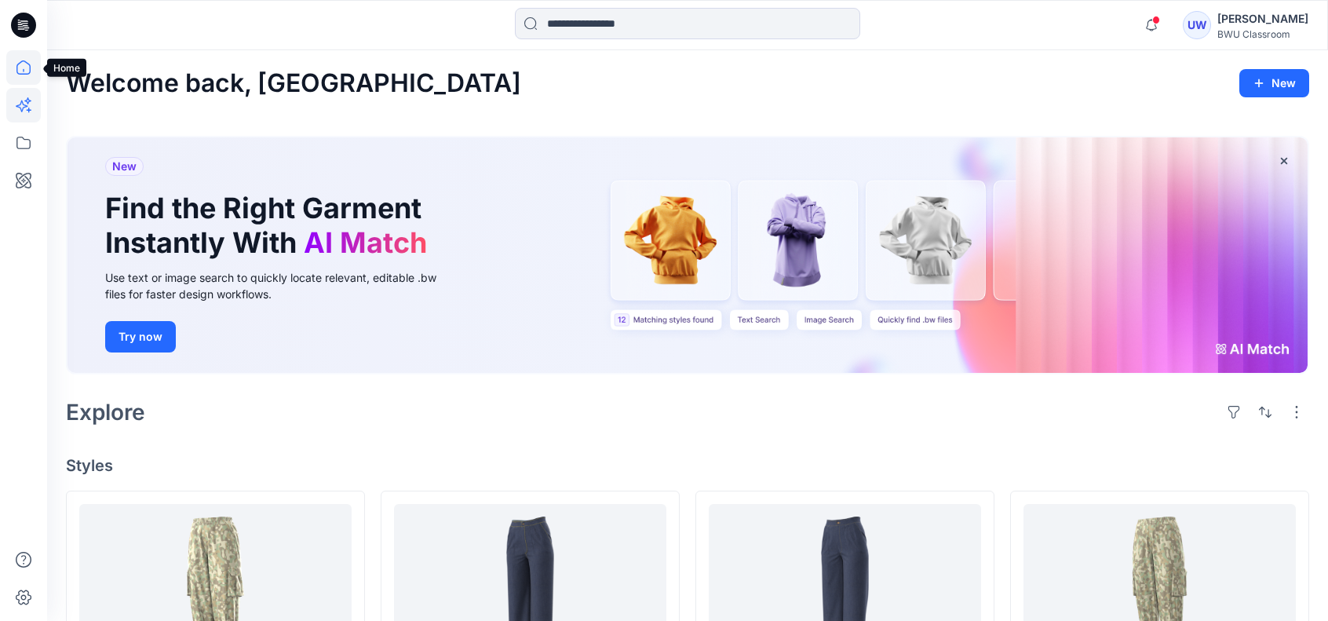
drag, startPoint x: 26, startPoint y: 81, endPoint x: 10, endPoint y: 106, distance: 29.6
click at [25, 82] on icon at bounding box center [23, 67] width 35 height 35
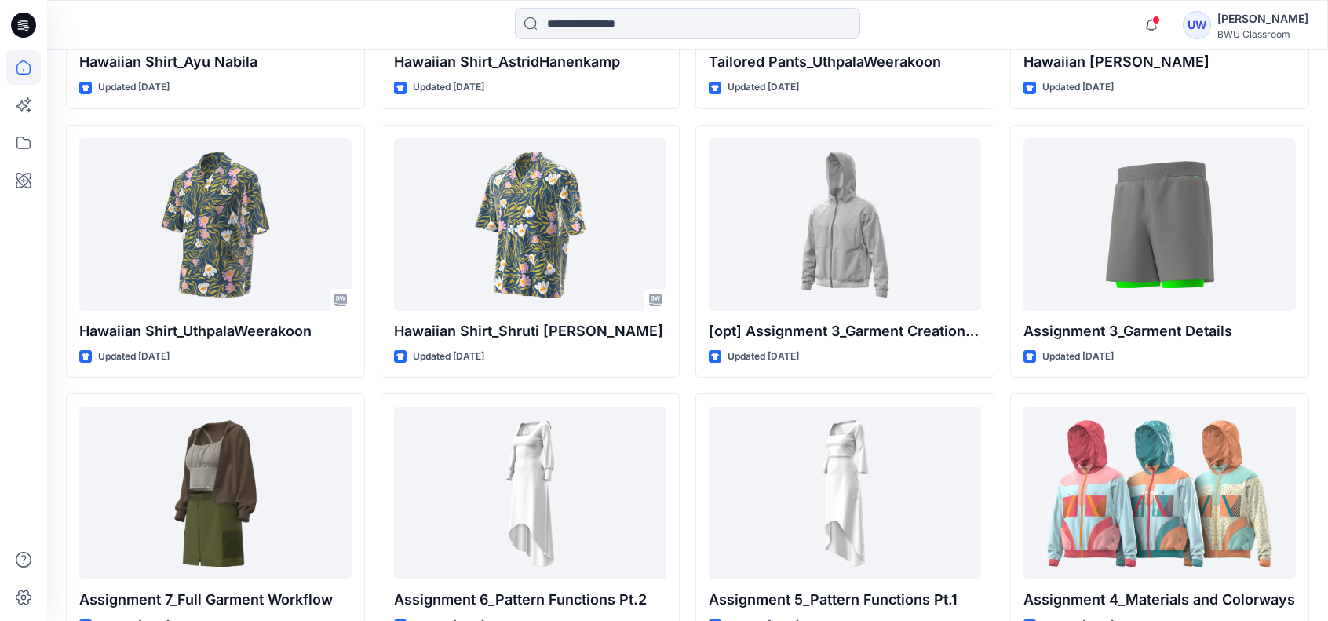
scroll to position [2501, 0]
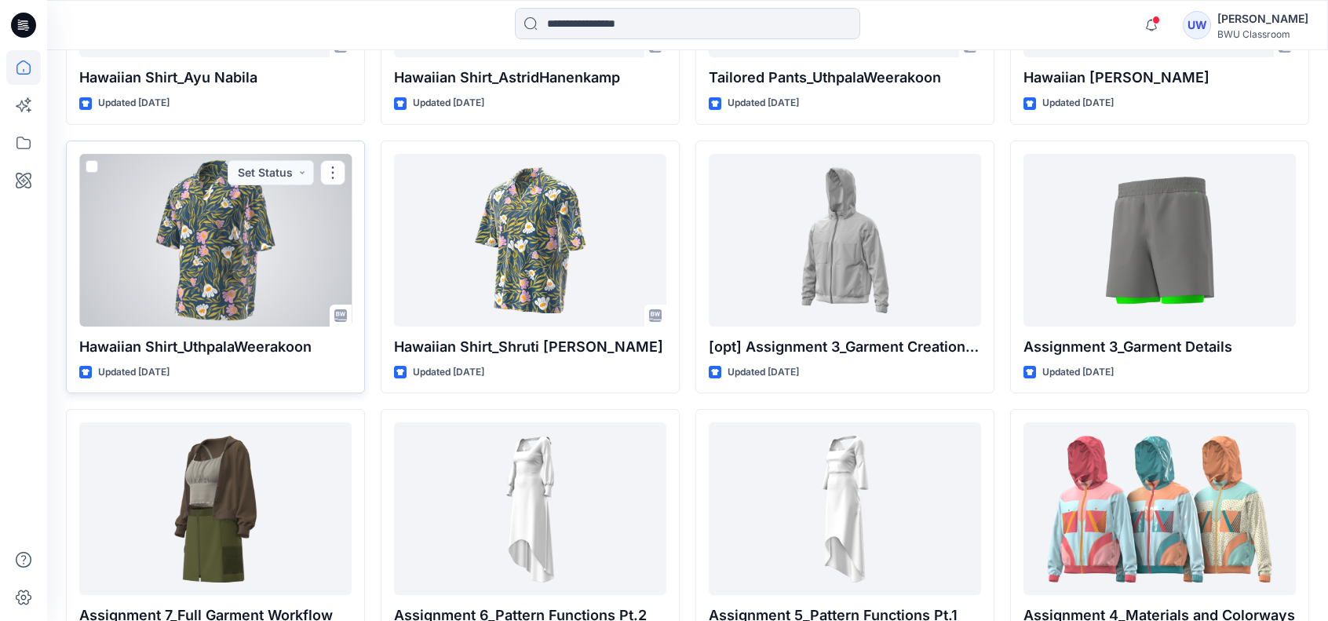
click at [297, 252] on div at bounding box center [215, 240] width 272 height 173
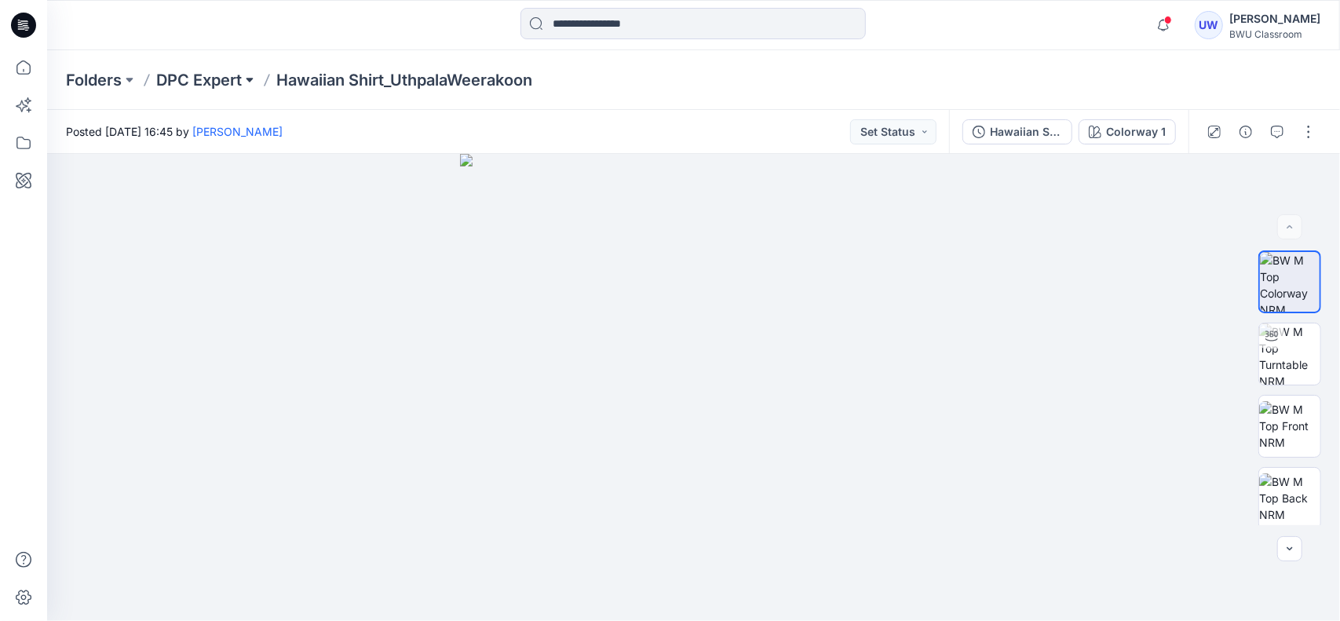
click at [250, 76] on button at bounding box center [250, 80] width 16 height 22
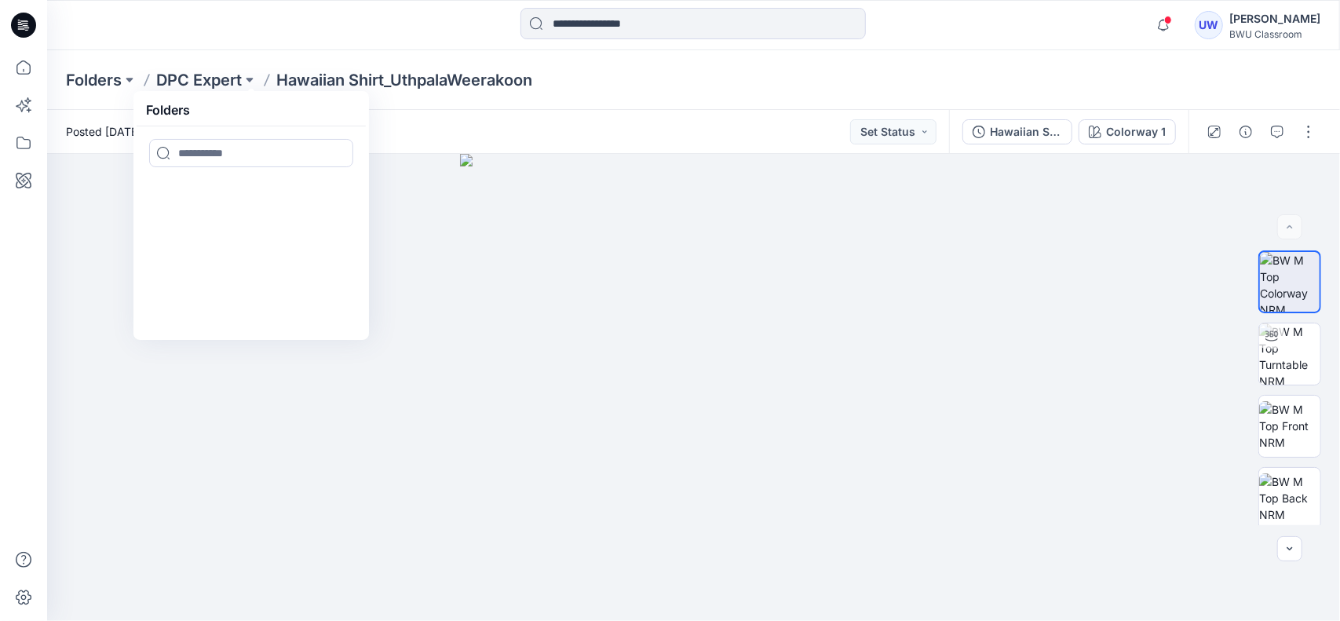
click at [605, 72] on div "Folders DPC Expert Folders Hawaiian Shirt_UthpalaWeerakoon" at bounding box center [632, 80] width 1133 height 22
